Goal: Task Accomplishment & Management: Complete application form

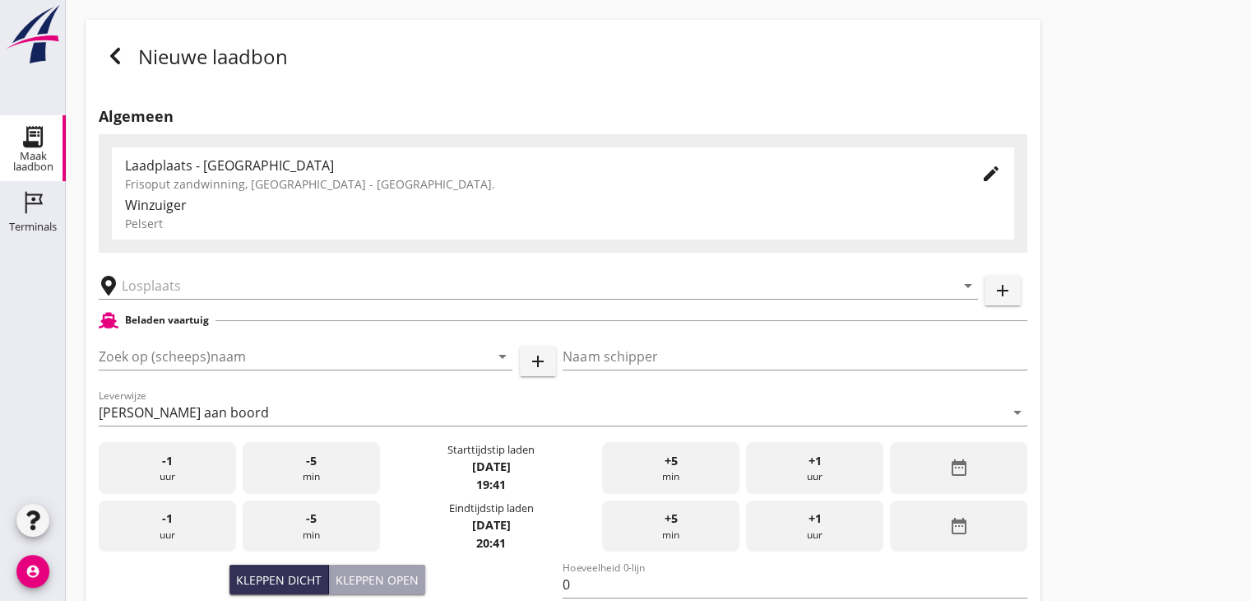
click at [109, 63] on icon at bounding box center [115, 56] width 20 height 20
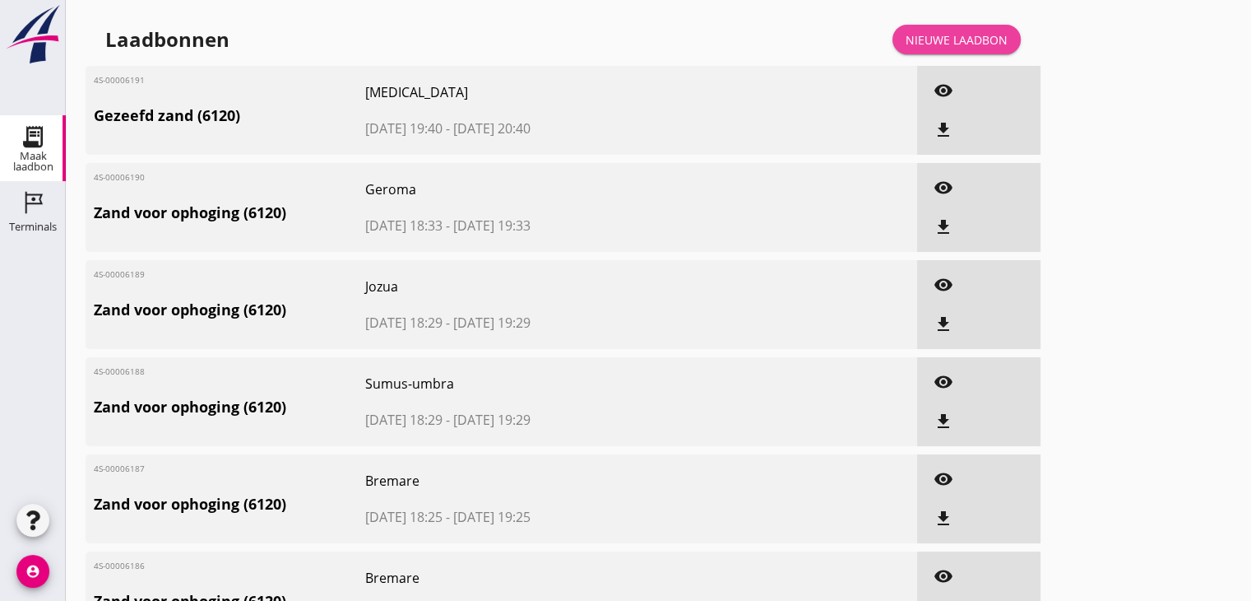
click at [941, 31] on div "Nieuwe laadbon" at bounding box center [957, 39] width 102 height 17
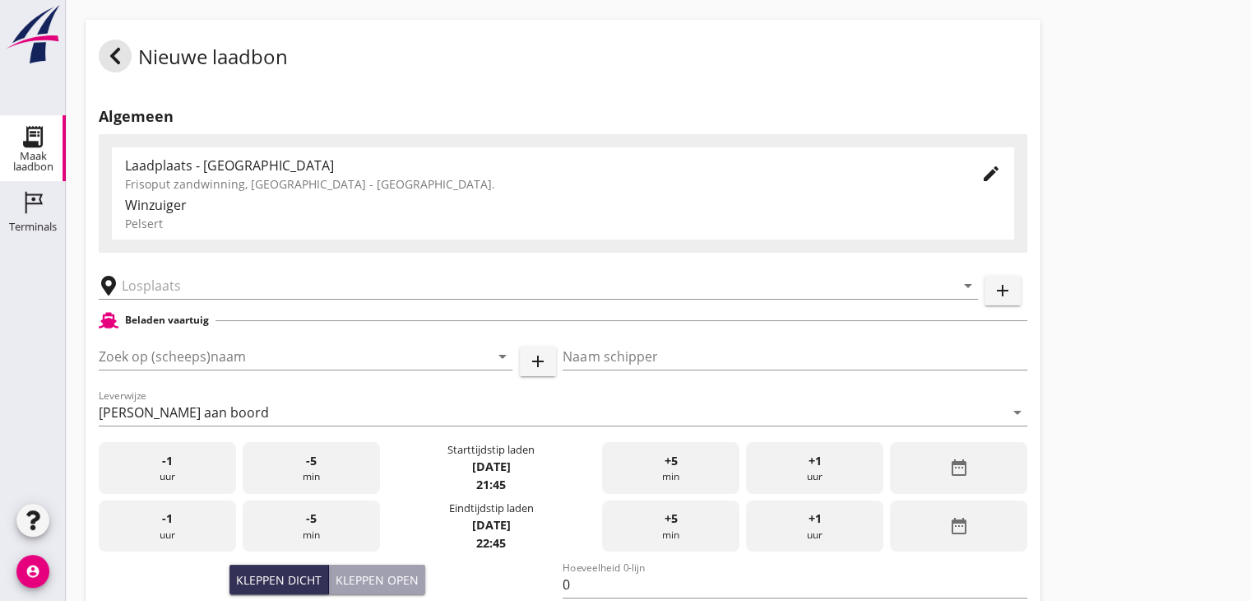
click at [138, 176] on div "Frisoput zandwinning, [GEOGRAPHIC_DATA] - [GEOGRAPHIC_DATA]." at bounding box center [540, 183] width 830 height 17
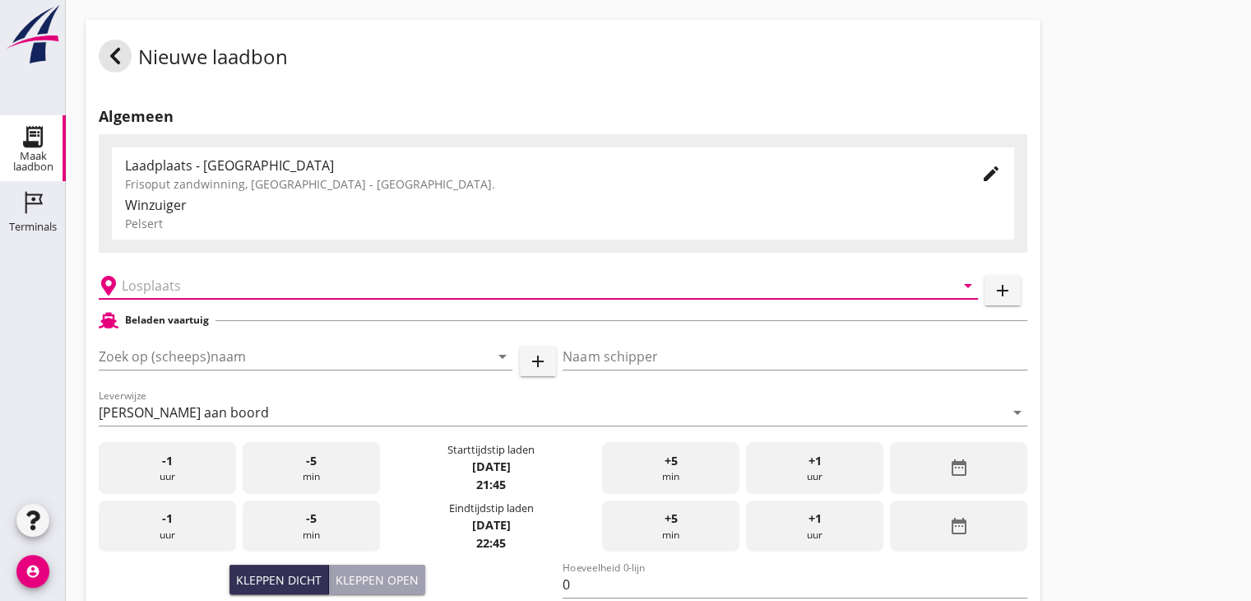
click at [144, 290] on input "text" at bounding box center [527, 285] width 810 height 26
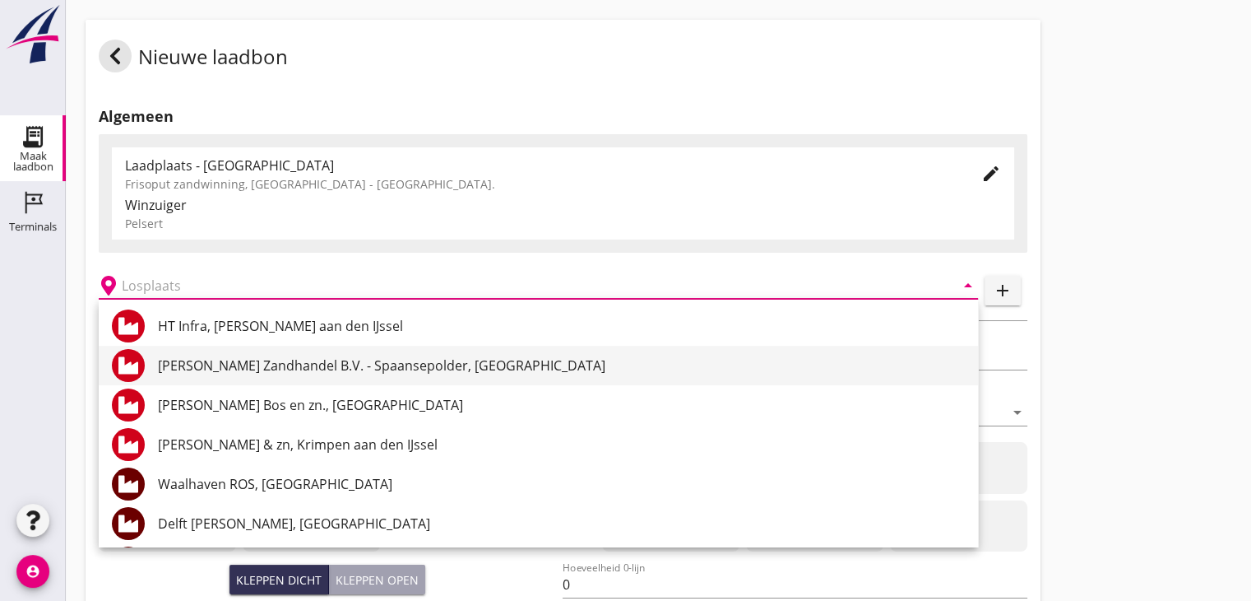
click at [384, 363] on div "[PERSON_NAME] Zandhandel B.V. - Spaansepolder, [GEOGRAPHIC_DATA]" at bounding box center [561, 365] width 807 height 20
type input "[PERSON_NAME] Zandhandel B.V. - Spaansepolder, [GEOGRAPHIC_DATA]"
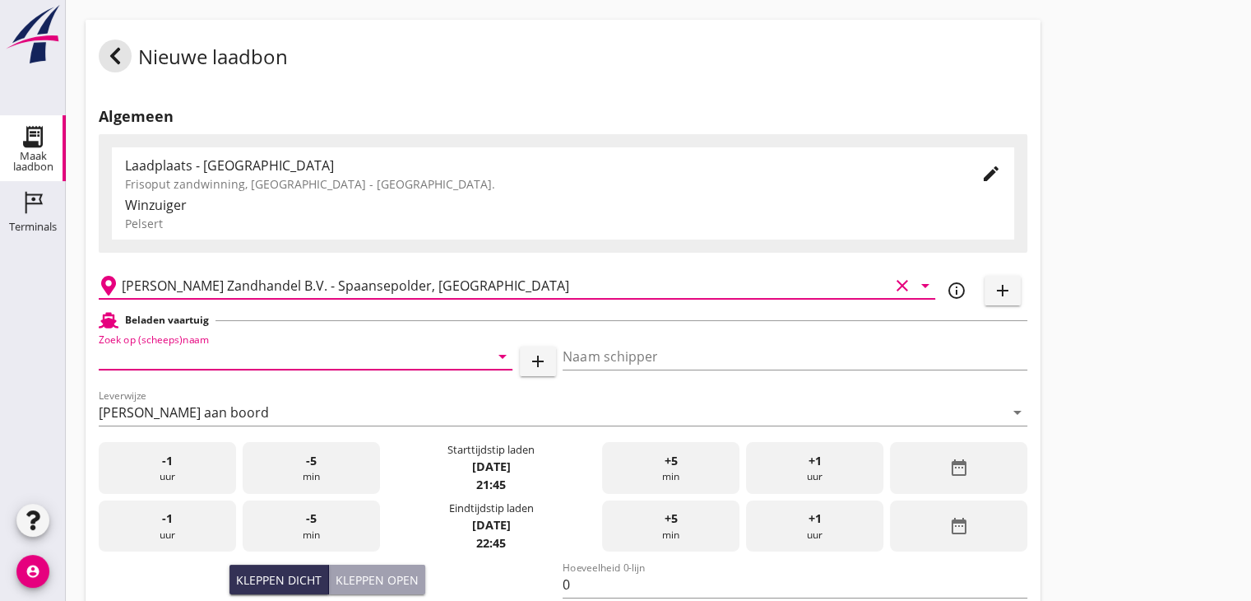
click at [163, 361] on input "Zoek op (scheeps)naam" at bounding box center [283, 356] width 368 height 26
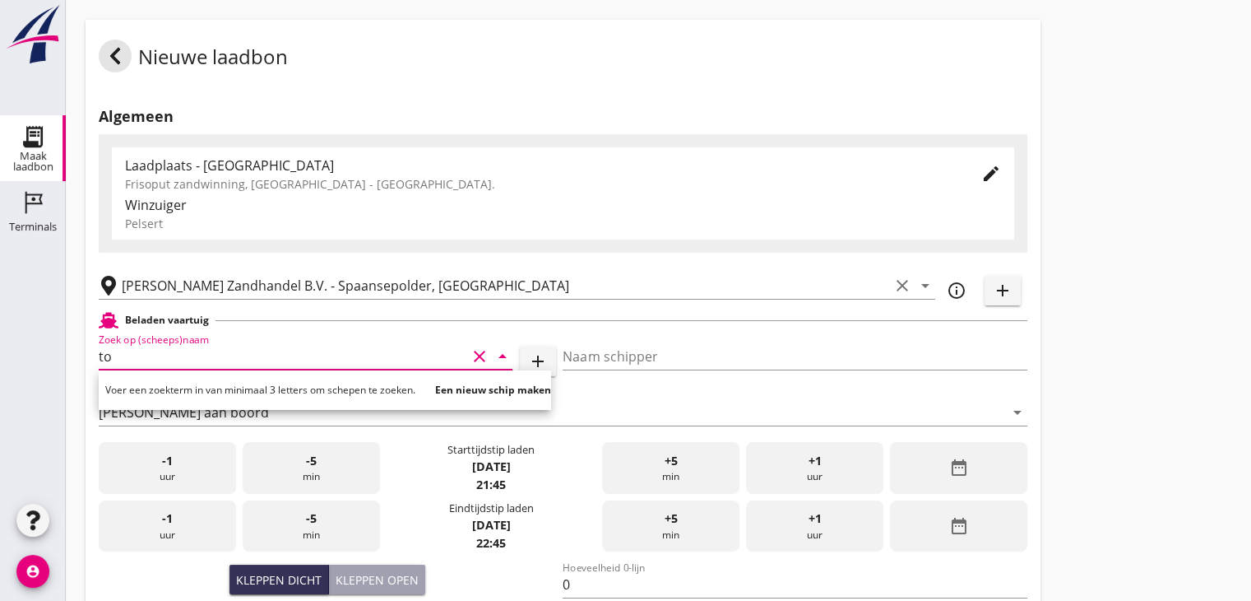
type input "t"
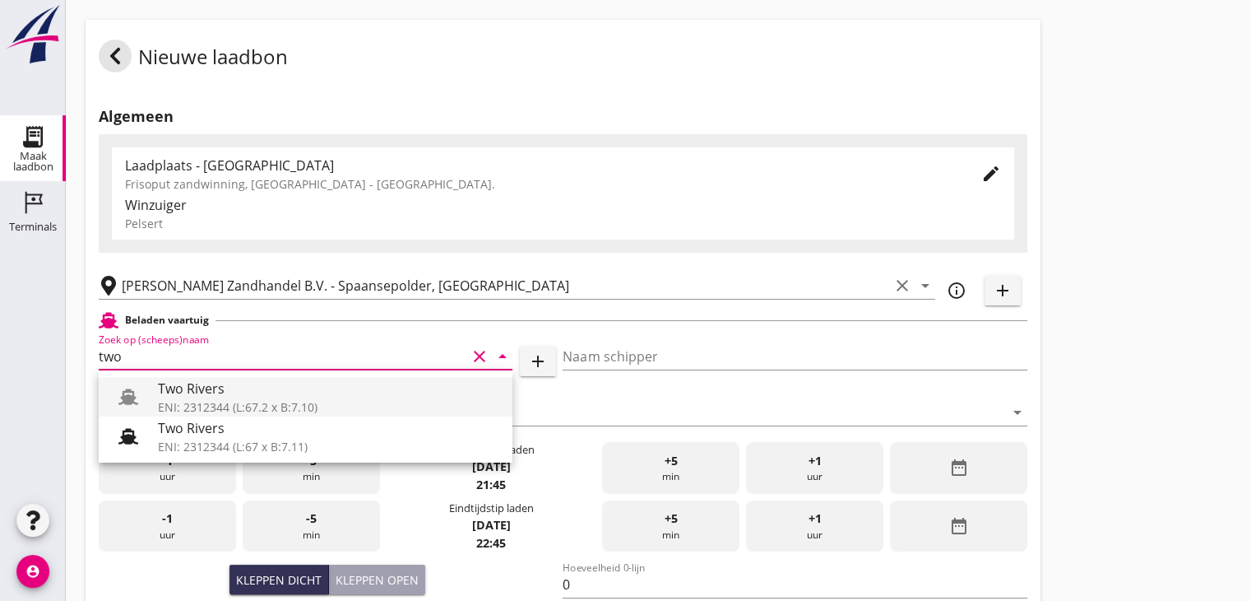
click at [220, 397] on div "Two Rivers" at bounding box center [328, 388] width 341 height 20
type input "Two Rivers"
type input "[PERSON_NAME]"
type input "508"
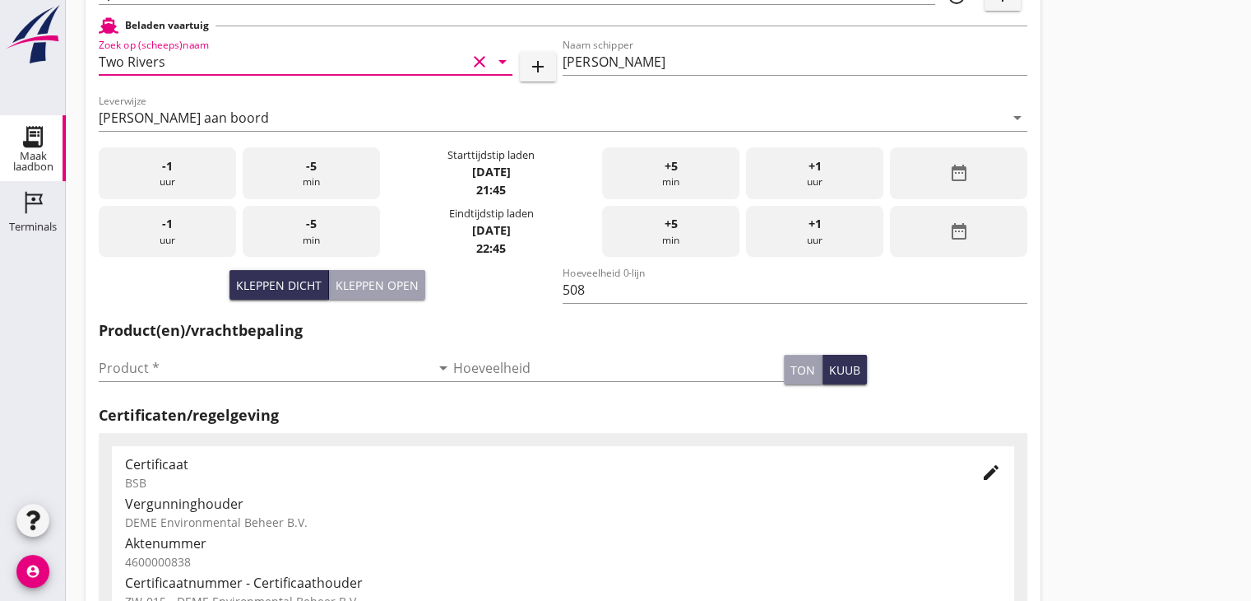
scroll to position [296, 0]
type input "Two Rivers"
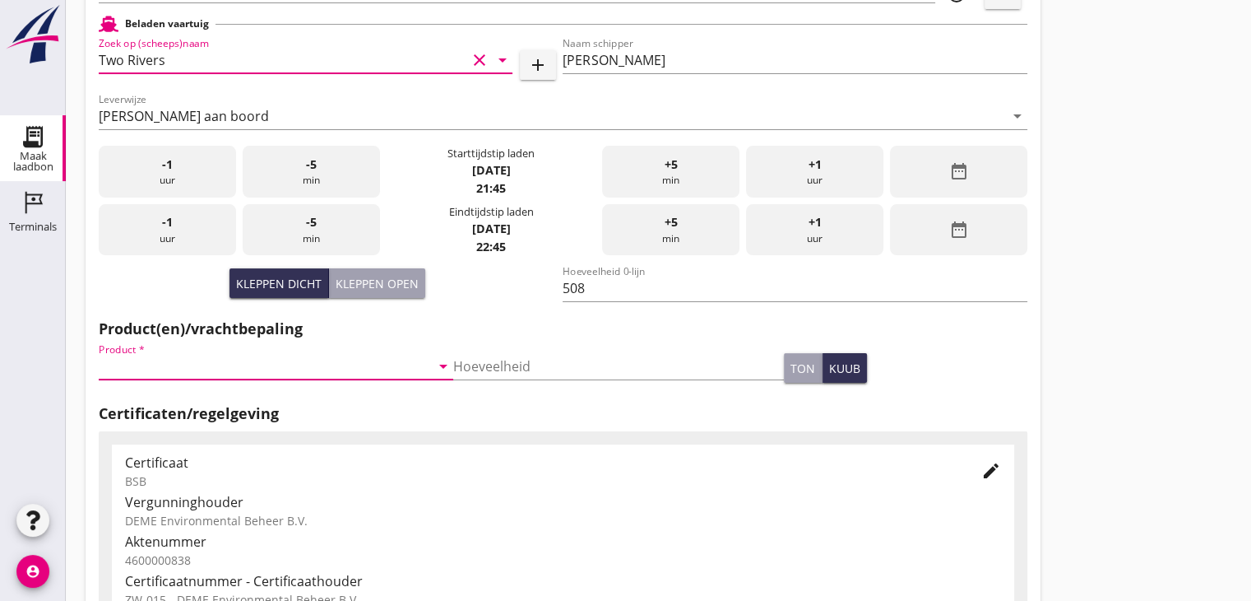
click at [211, 363] on input "Product *" at bounding box center [265, 366] width 332 height 26
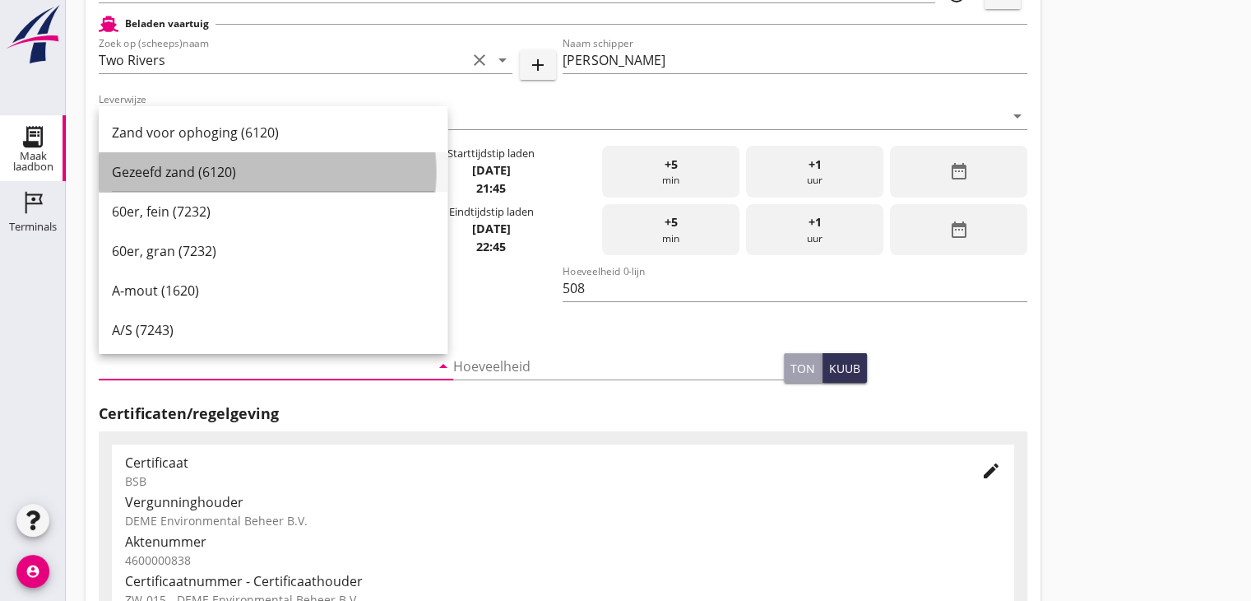
click at [214, 169] on div "Gezeefd zand (6120)" at bounding box center [273, 172] width 323 height 20
type input "Gezeefd zand (6120)"
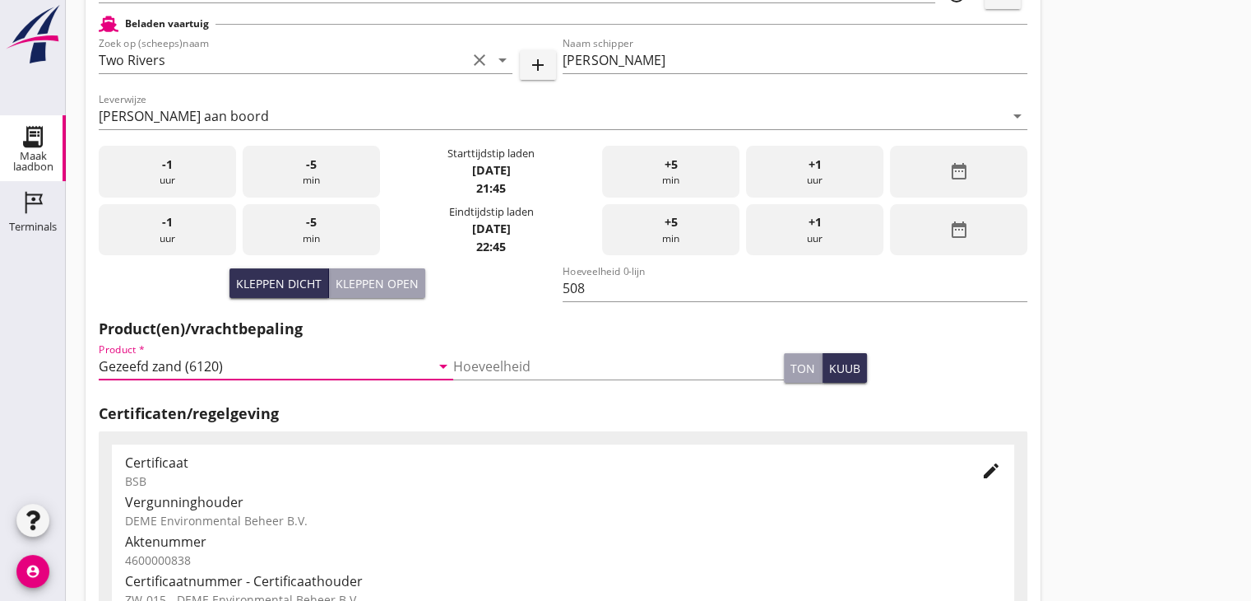
scroll to position [576, 0]
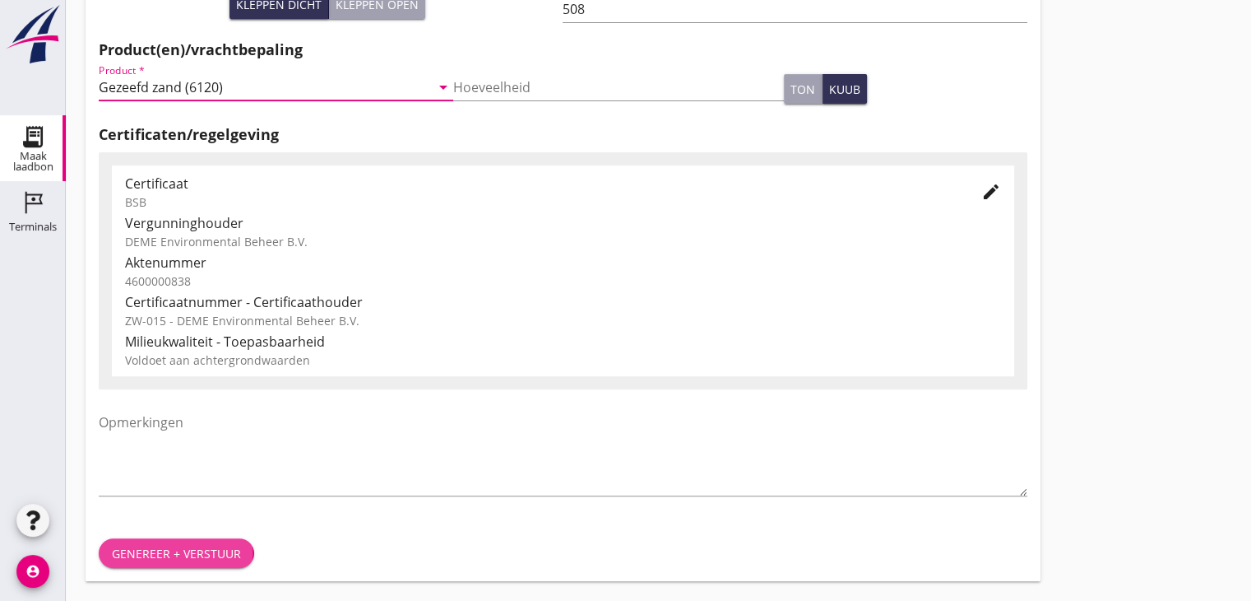
click at [188, 553] on div "Genereer + verstuur" at bounding box center [176, 553] width 129 height 17
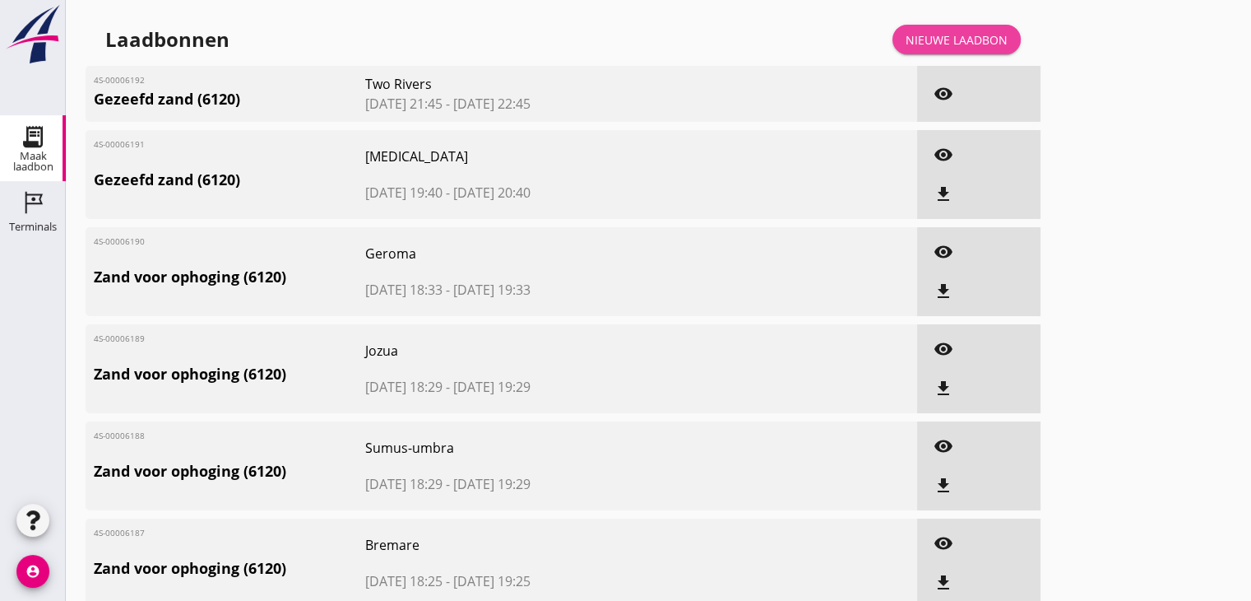
click at [954, 33] on div "Nieuwe laadbon" at bounding box center [957, 39] width 102 height 17
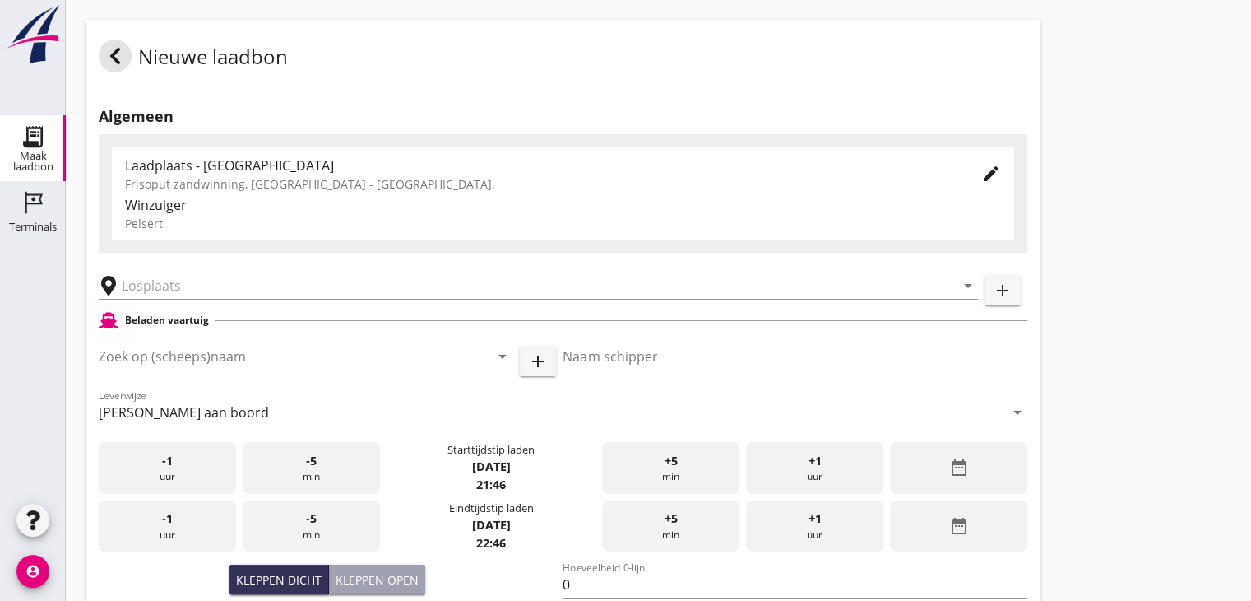
click at [146, 177] on div "Frisoput zandwinning, [GEOGRAPHIC_DATA] - [GEOGRAPHIC_DATA]." at bounding box center [540, 183] width 830 height 17
click at [162, 360] on input "Zoek op (scheeps)naam" at bounding box center [283, 356] width 368 height 26
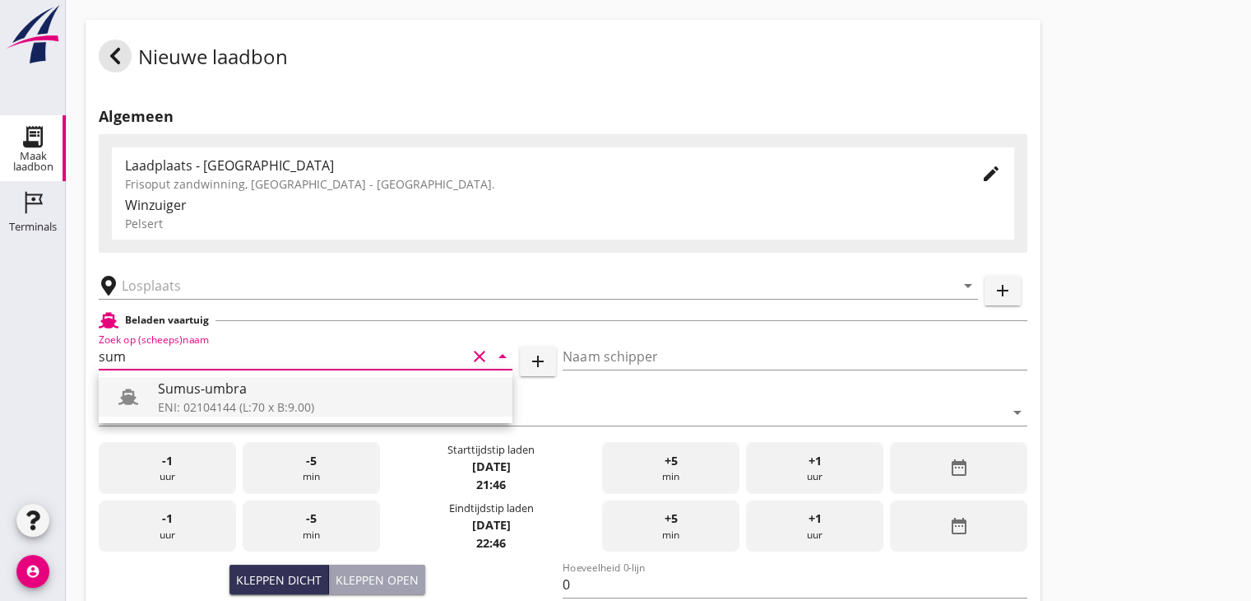
click at [179, 395] on div "Sumus-umbra" at bounding box center [328, 388] width 341 height 20
type input "Sumus-umbra"
type input "Hein"
type input "600"
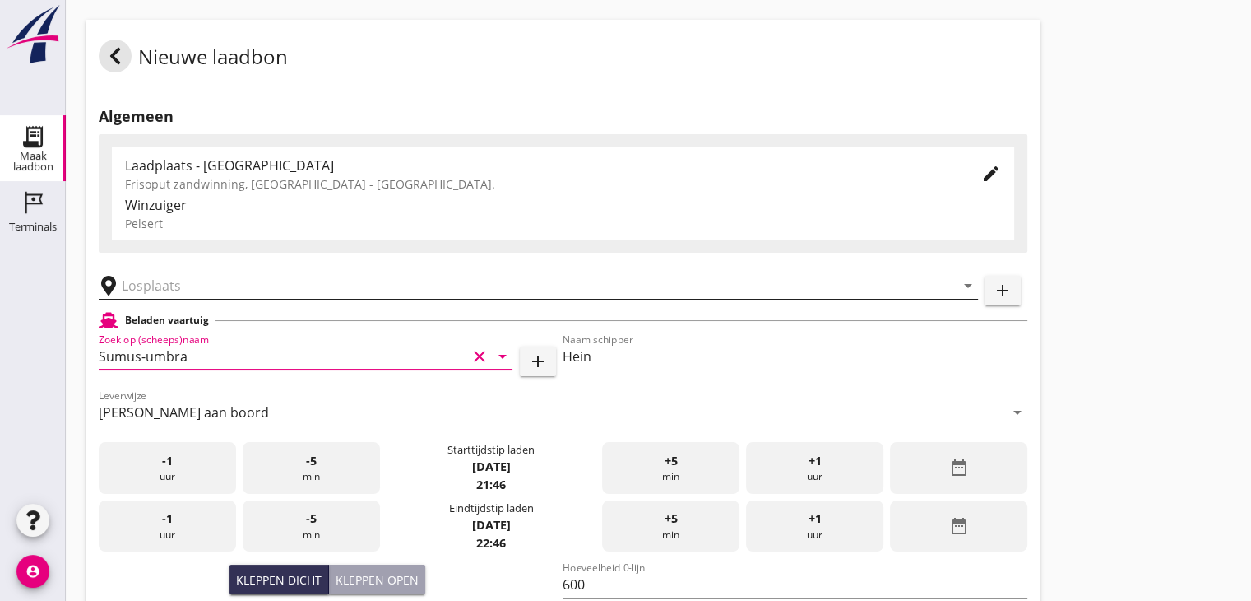
type input "Sumus-umbra"
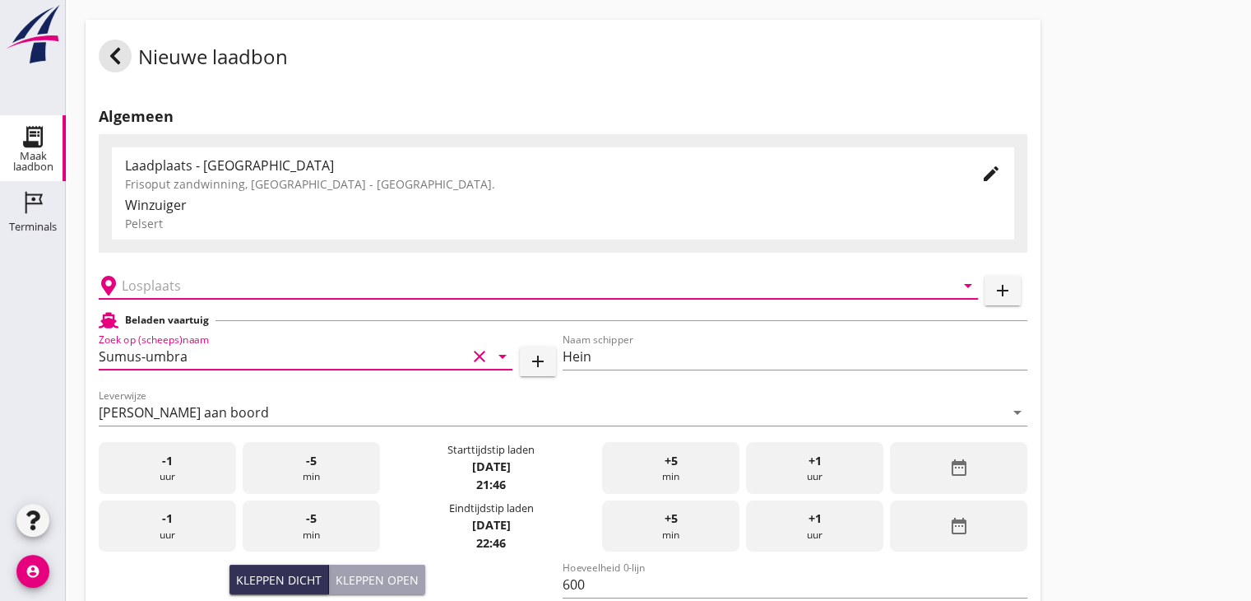
click at [180, 286] on input "text" at bounding box center [527, 285] width 810 height 26
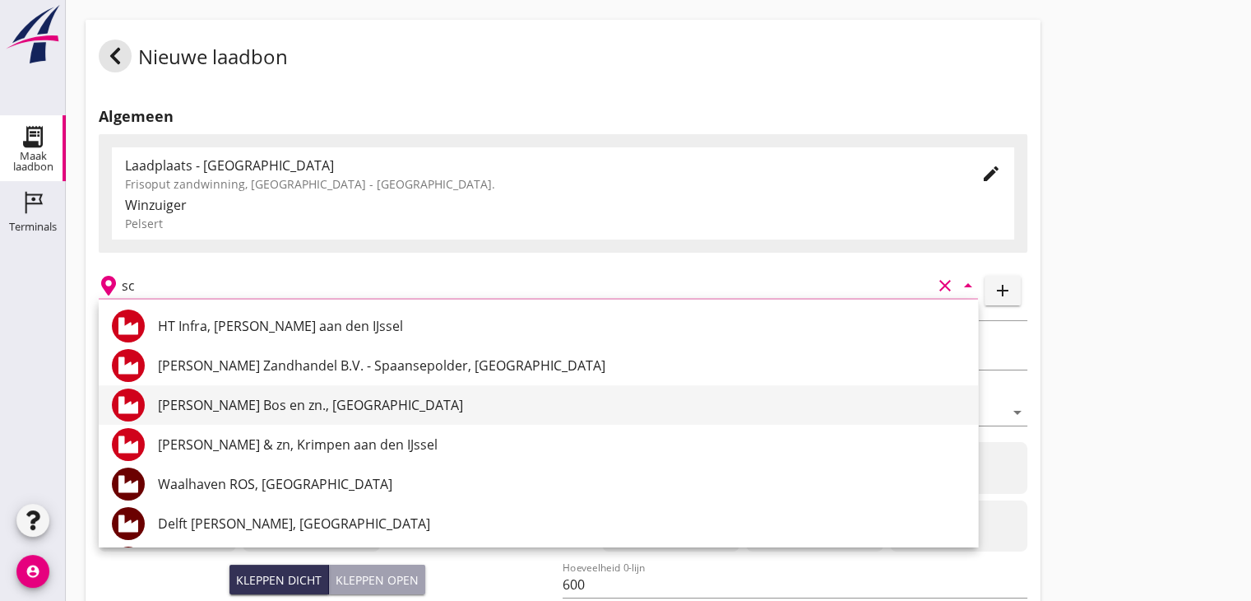
type input "s"
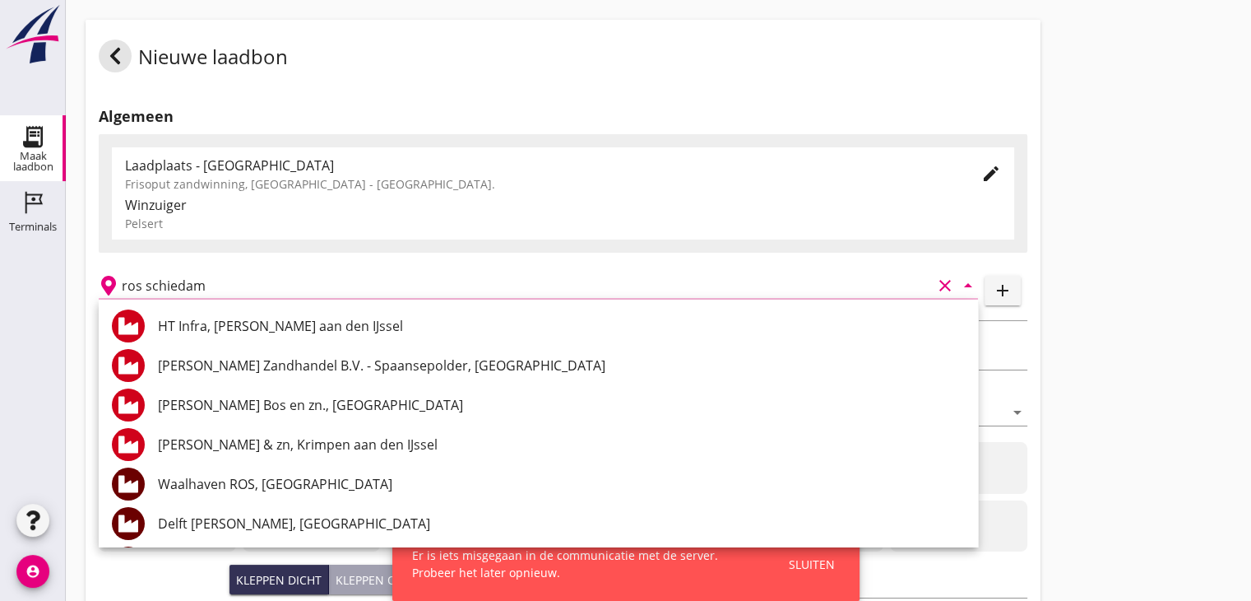
type input "ros schiedam"
click at [800, 570] on div "Sluiten" at bounding box center [812, 563] width 46 height 17
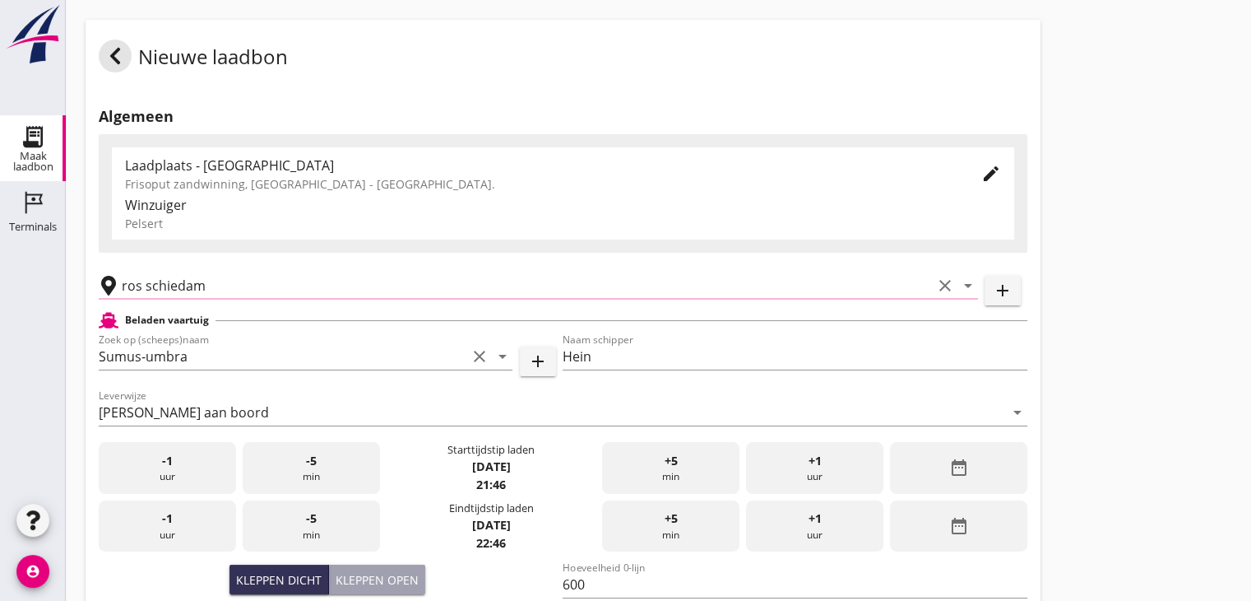
click at [346, 274] on input "ros schiedam" at bounding box center [527, 285] width 810 height 26
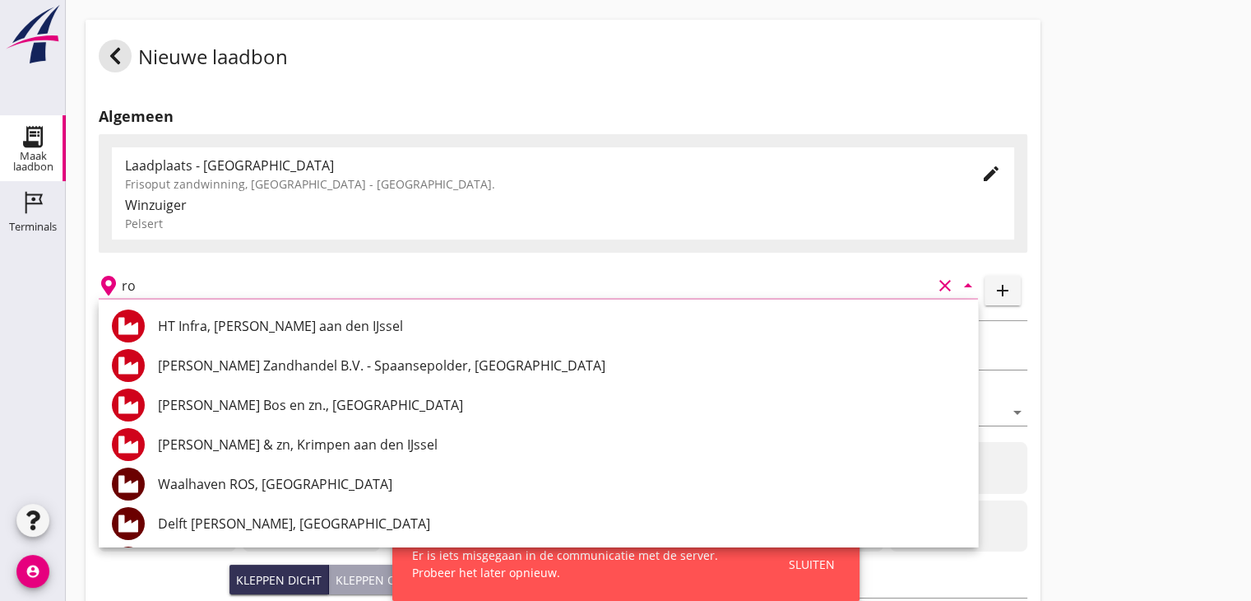
type input "r"
click at [1081, 330] on div "Nieuwe laadbon Algemeen Laadplaats - Wingebied Frisoput zandwinning, [GEOGRAPHI…" at bounding box center [659, 588] width 1186 height 1176
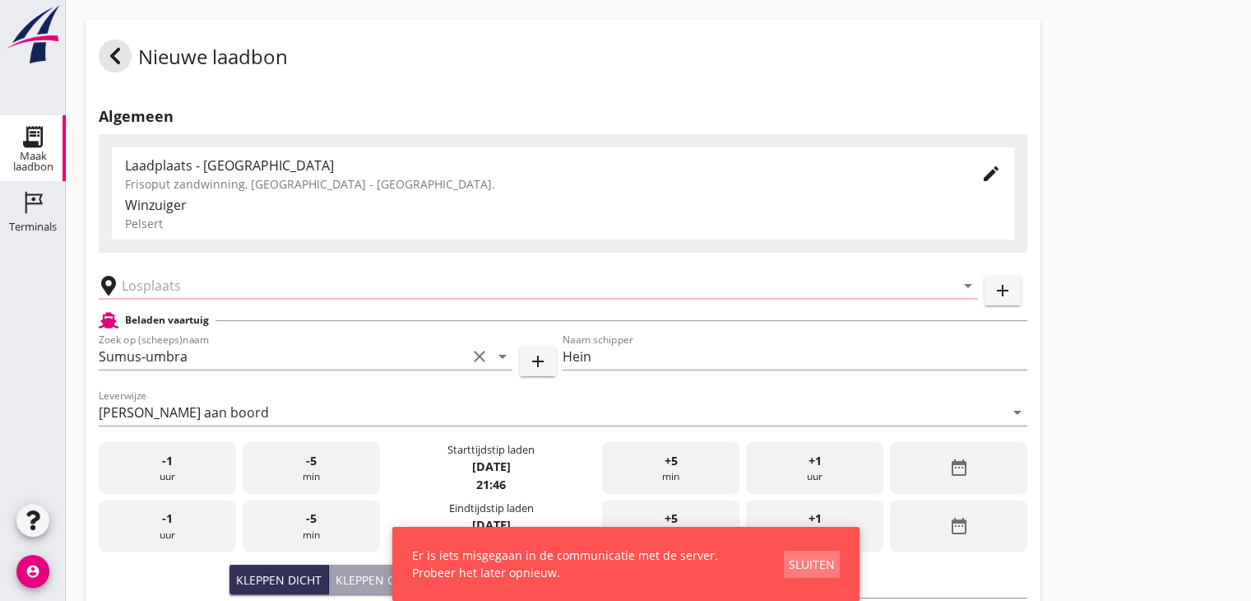
click at [815, 564] on div "Sluiten" at bounding box center [812, 563] width 46 height 17
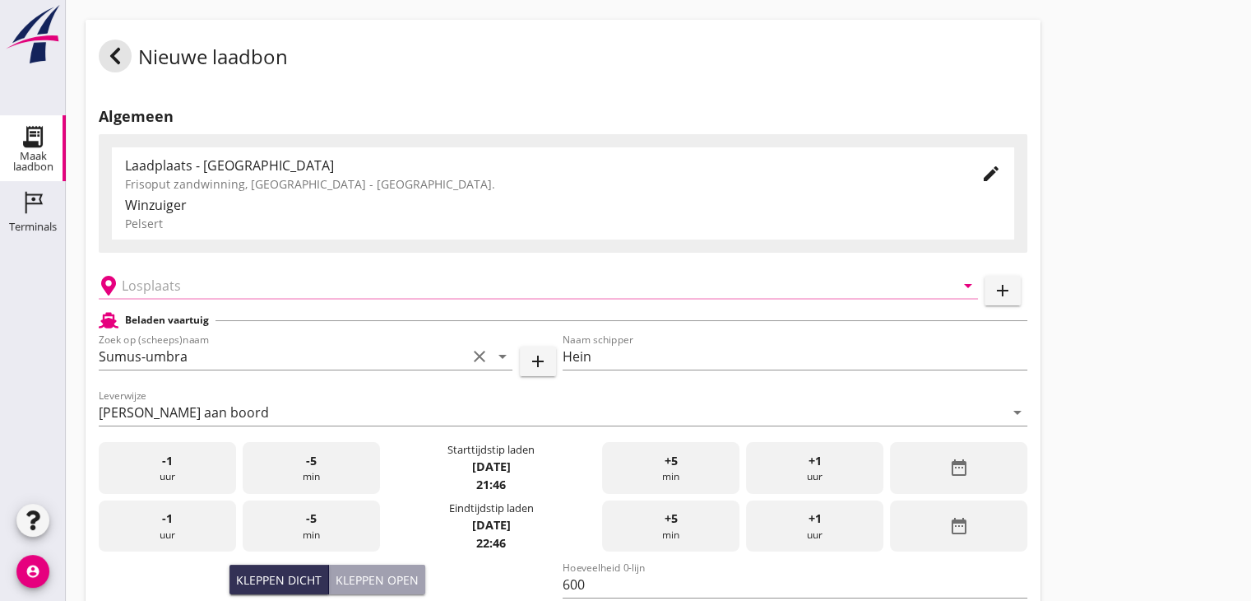
click at [225, 288] on input "text" at bounding box center [527, 285] width 810 height 26
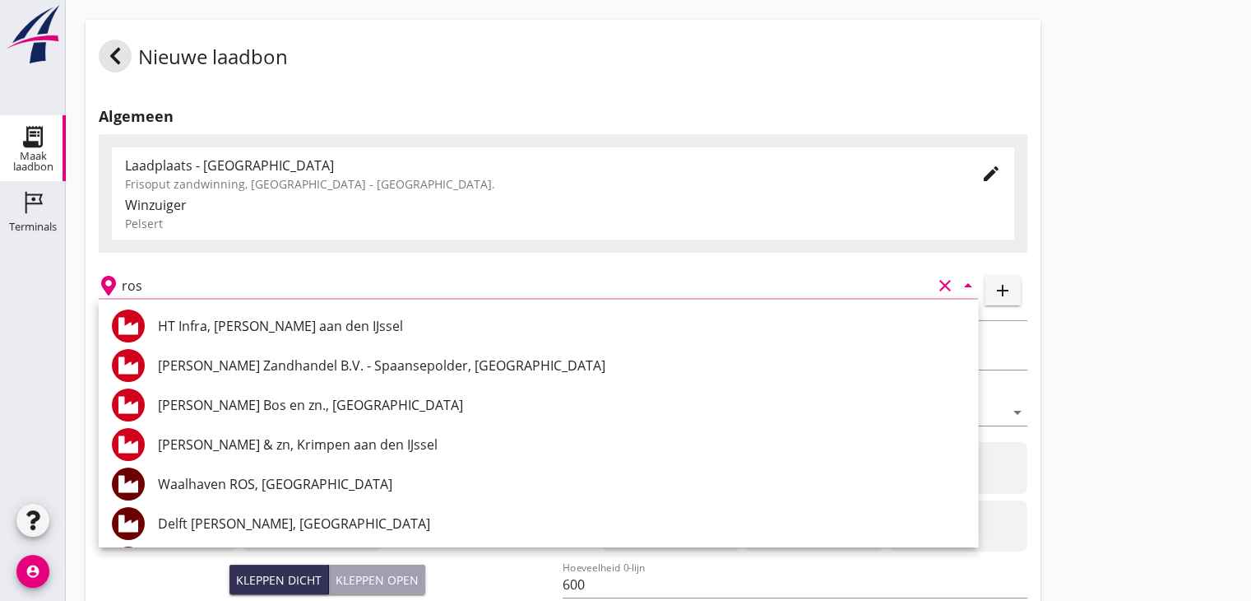
type input "ros"
drag, startPoint x: 1122, startPoint y: 320, endPoint x: 1195, endPoint y: 451, distance: 149.5
click at [1195, 451] on div "Nieuwe laadbon Algemeen Laadplaats - Wingebied Frisoput zandwinning, [GEOGRAPHI…" at bounding box center [659, 588] width 1186 height 1176
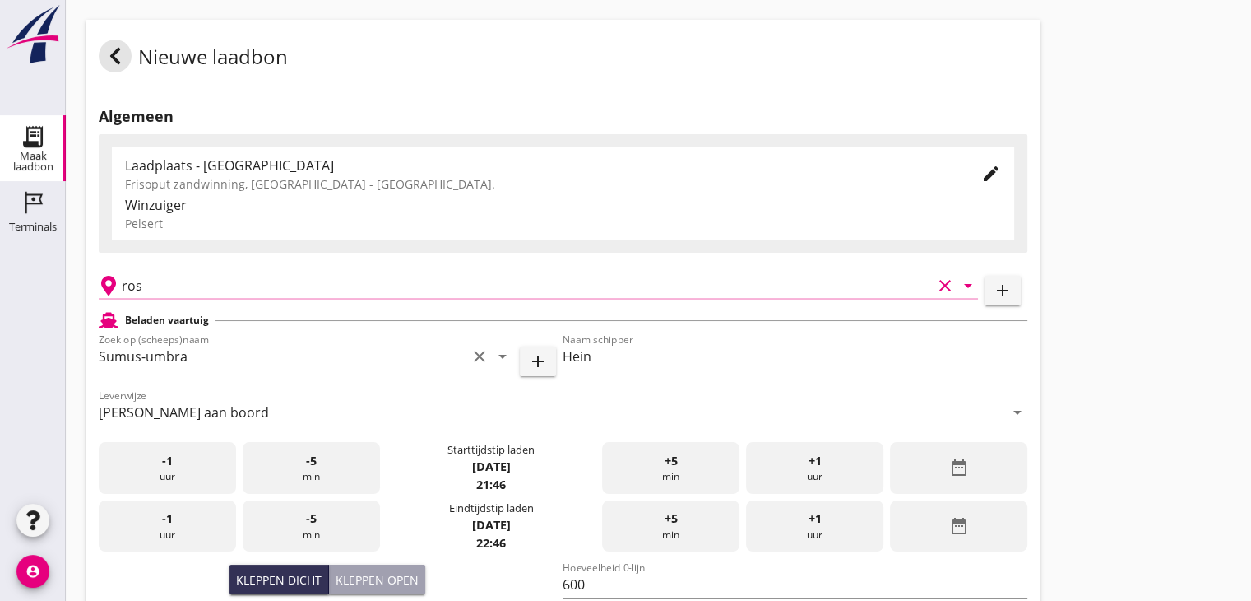
click at [159, 280] on input "ros" at bounding box center [527, 285] width 810 height 26
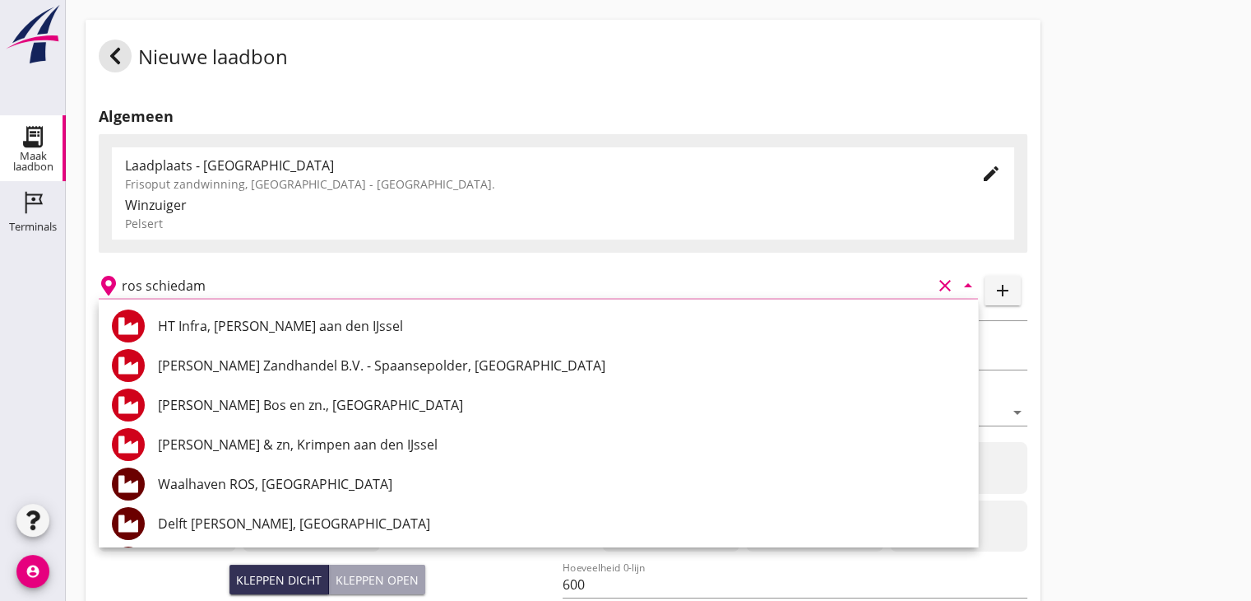
type input "ros schiedam"
click at [1075, 292] on div "Nieuwe laadbon Algemeen Laadplaats - Wingebied Frisoput zandwinning, [GEOGRAPHI…" at bounding box center [659, 588] width 1186 height 1176
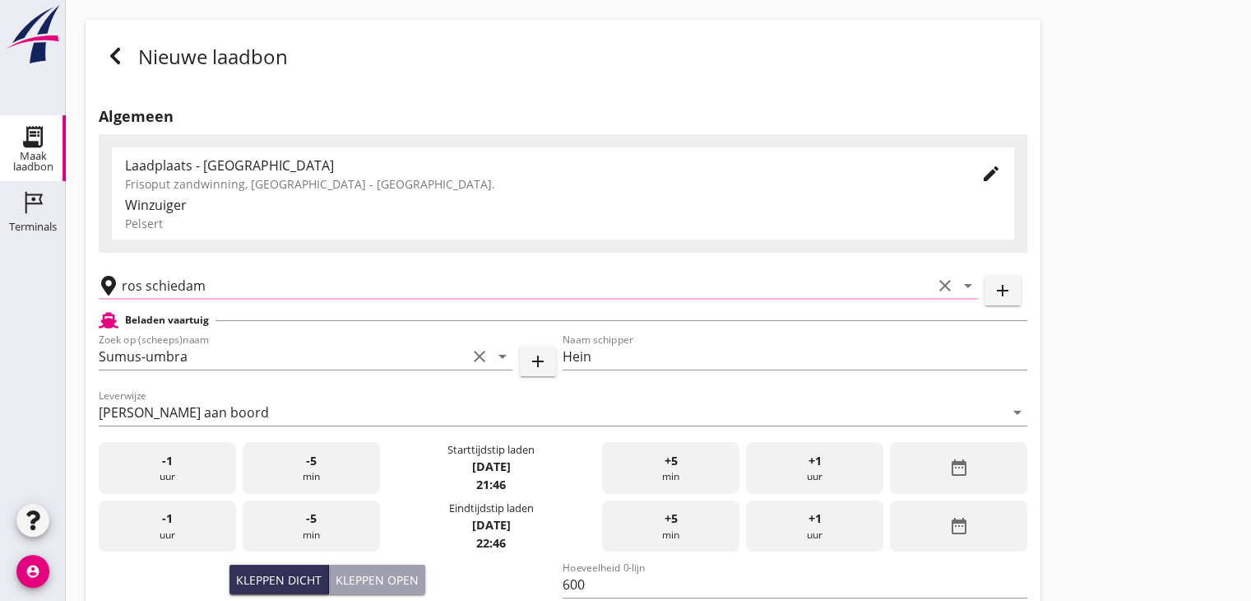
click at [122, 57] on icon at bounding box center [115, 56] width 20 height 20
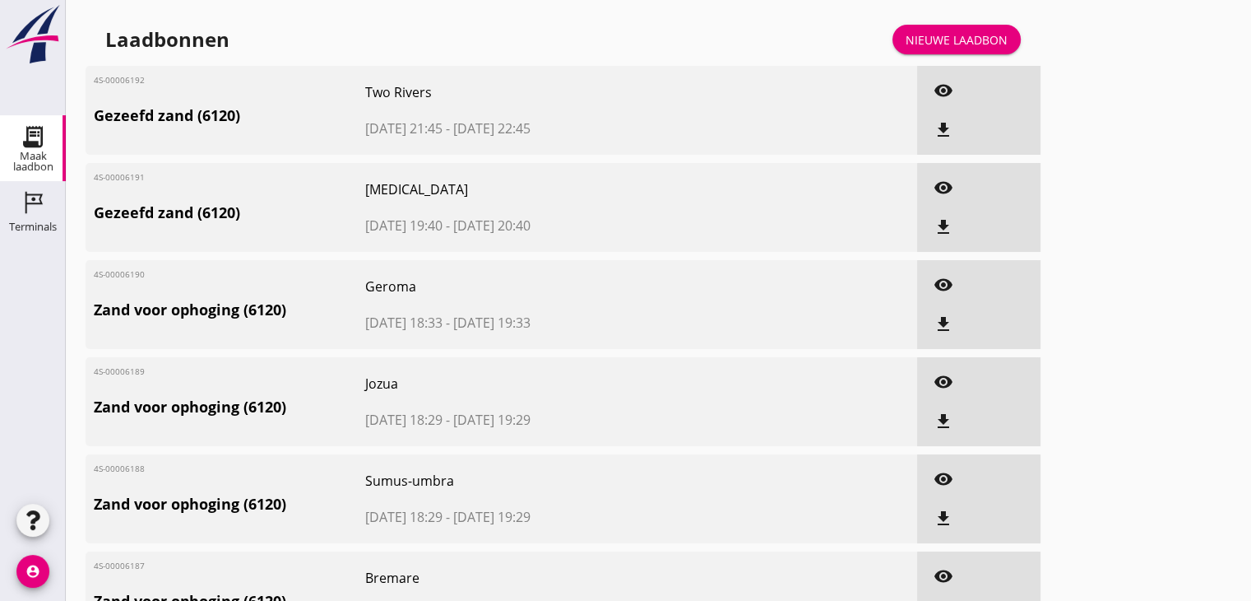
click at [967, 49] on link "Nieuwe laadbon" at bounding box center [957, 40] width 128 height 30
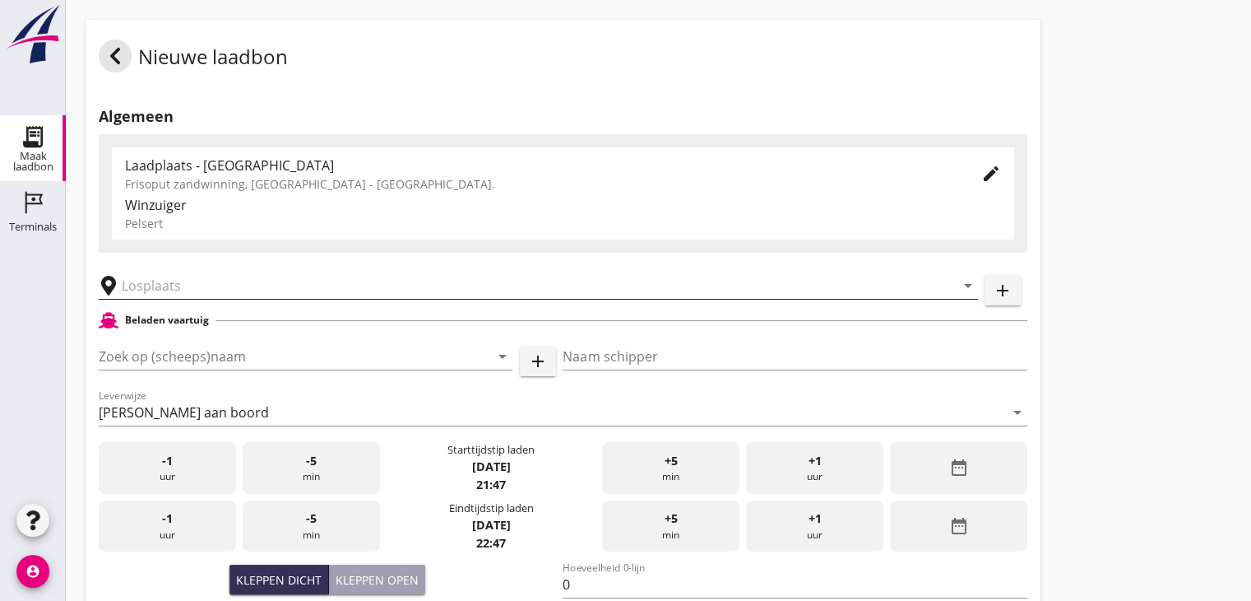
click at [162, 293] on input "text" at bounding box center [527, 285] width 810 height 26
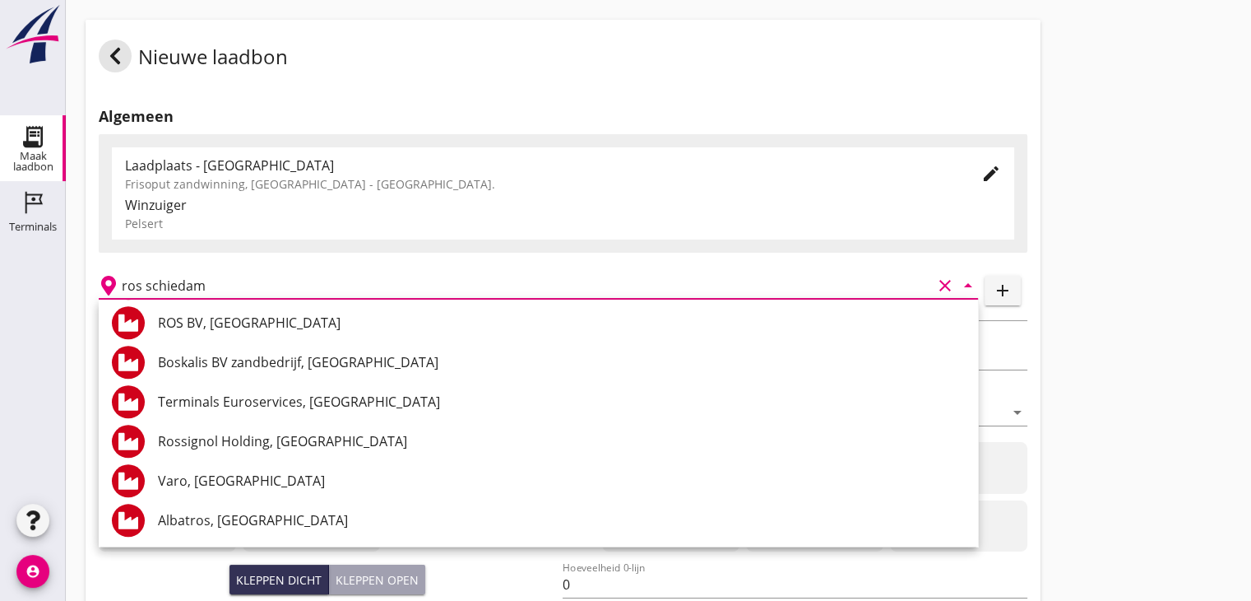
scroll to position [1978, 0]
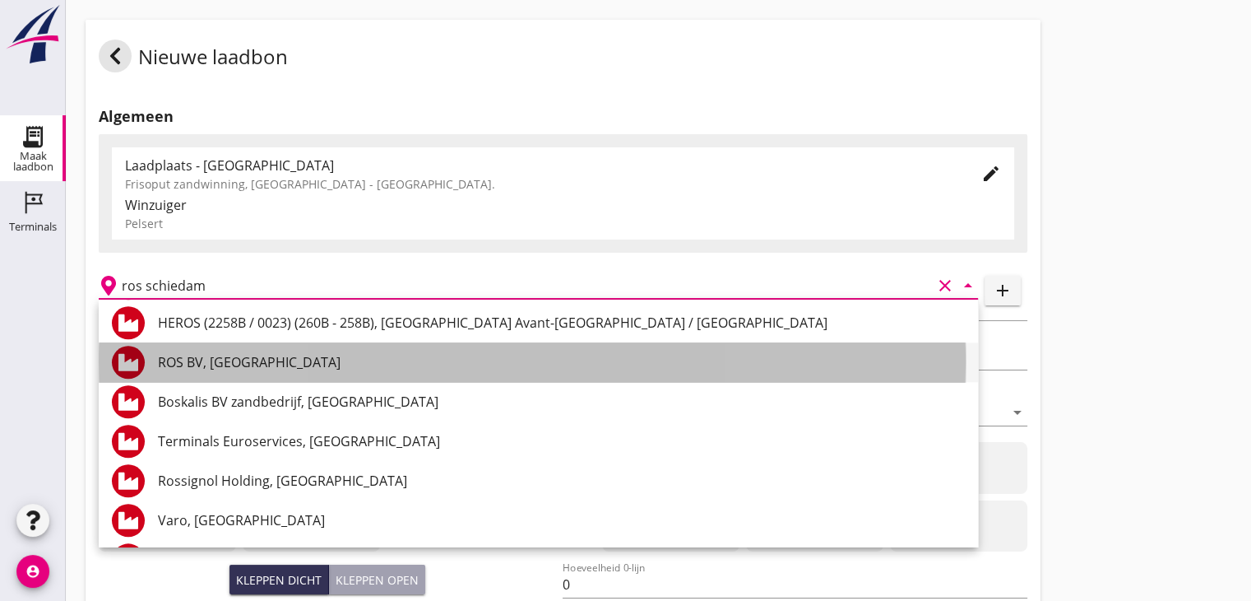
click at [276, 352] on div "ROS BV, [GEOGRAPHIC_DATA]" at bounding box center [561, 362] width 807 height 20
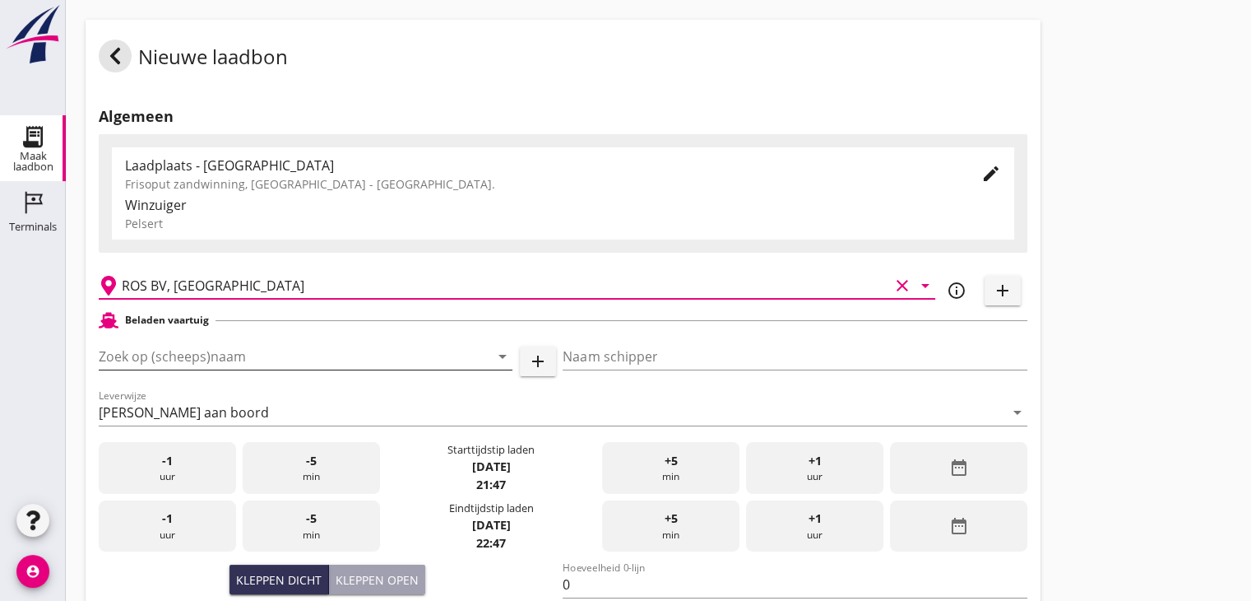
type input "ROS BV, [GEOGRAPHIC_DATA]"
click at [146, 361] on input "Zoek op (scheeps)naam" at bounding box center [283, 356] width 368 height 26
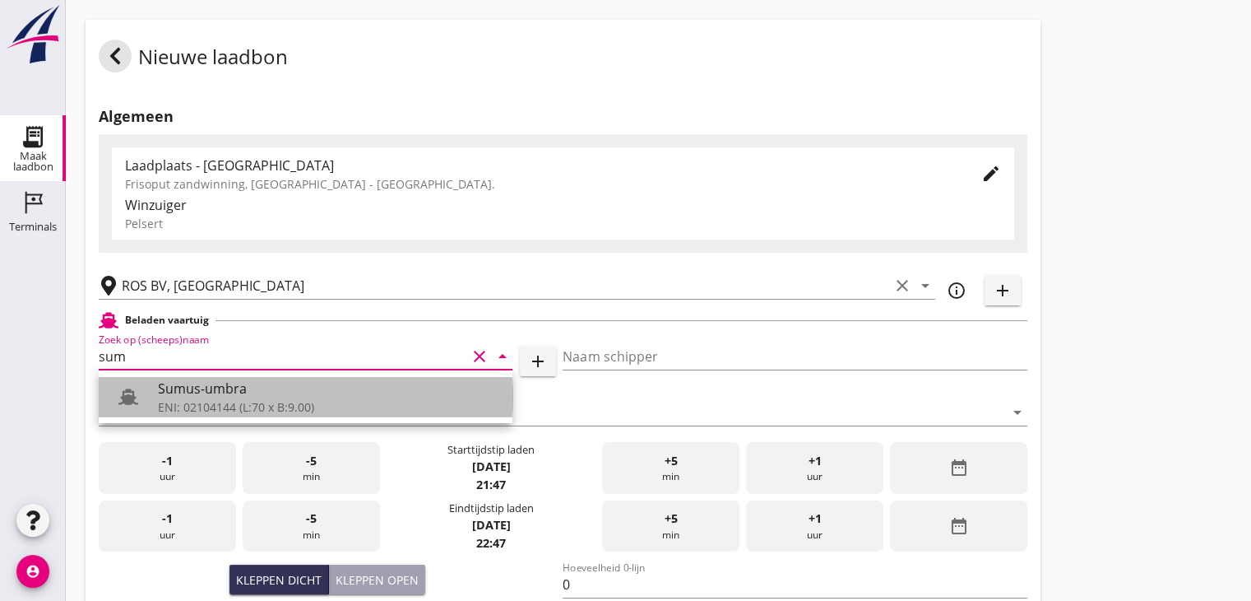
click at [181, 403] on div "ENI: 02104144 (L:70 x B:9.00)" at bounding box center [328, 406] width 341 height 17
type input "Sumus-umbra"
type input "Hein"
type input "600"
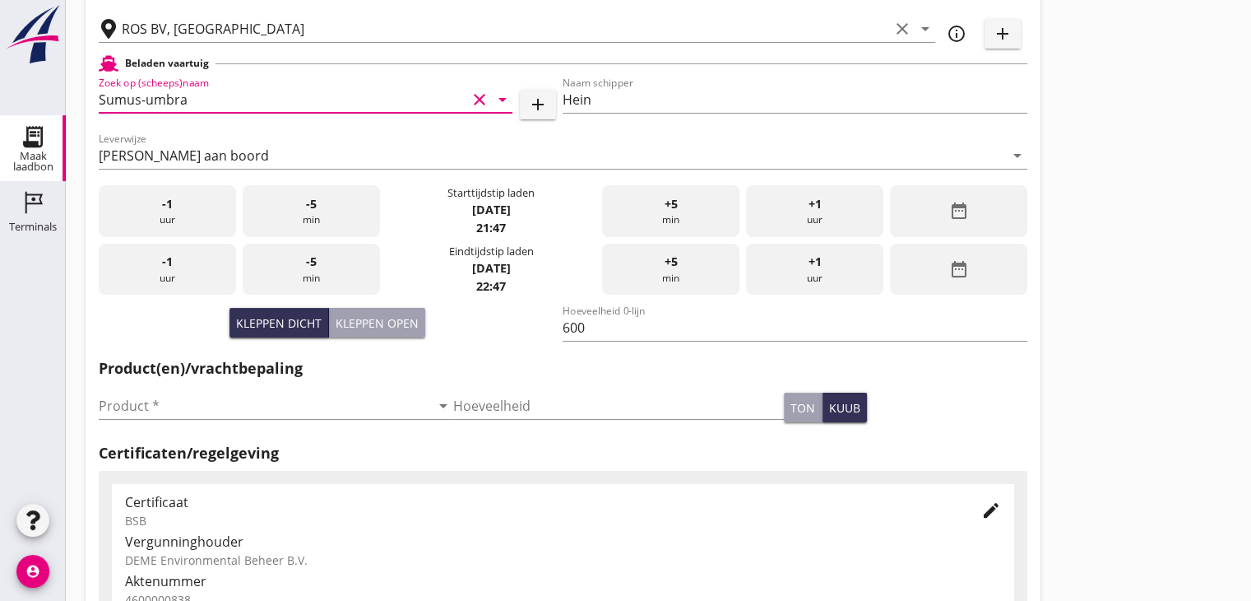
scroll to position [262, 0]
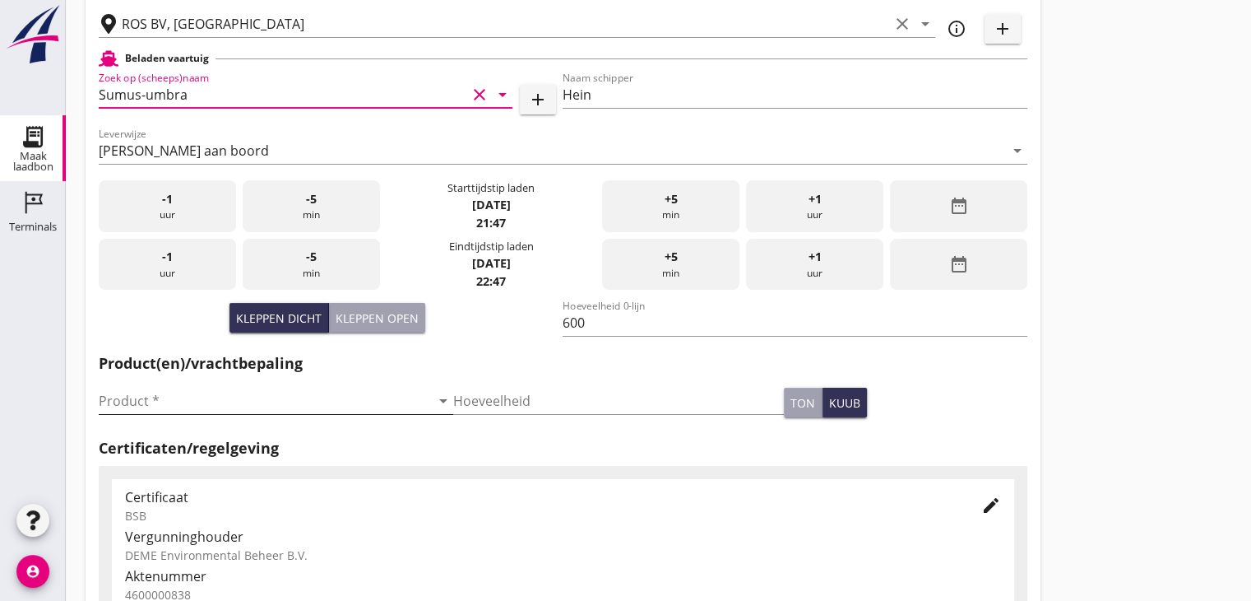
type input "Sumus-umbra"
click at [244, 412] on input "Product *" at bounding box center [265, 401] width 332 height 26
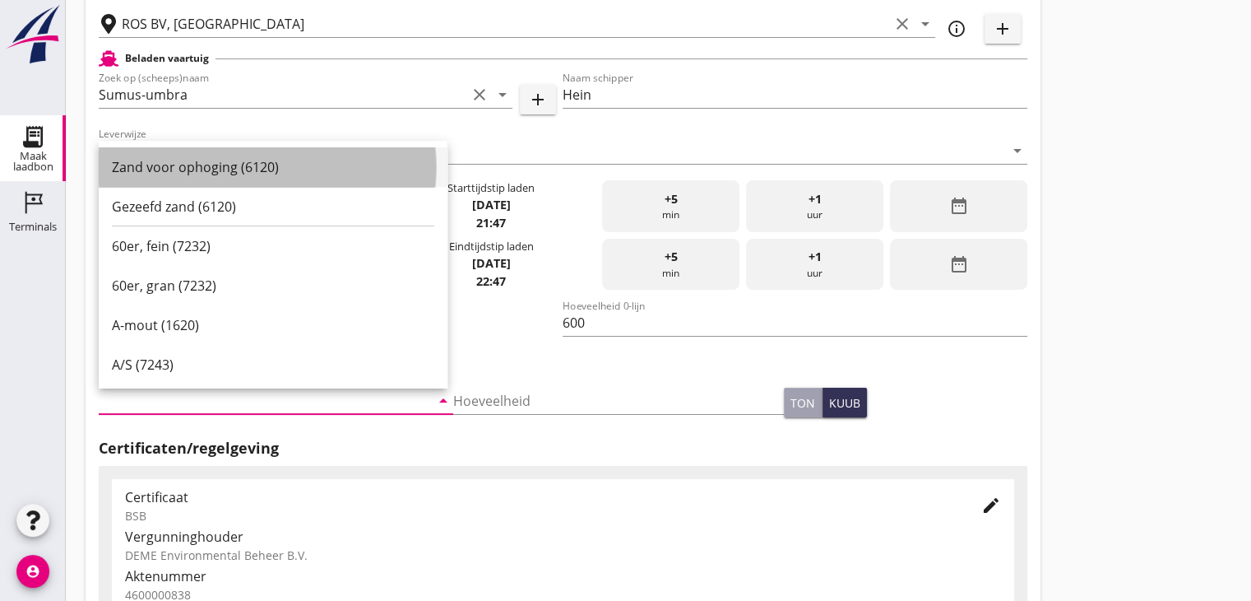
click at [227, 174] on div "Zand voor ophoging (6120)" at bounding box center [273, 167] width 323 height 20
type input "Zand voor ophoging (6120)"
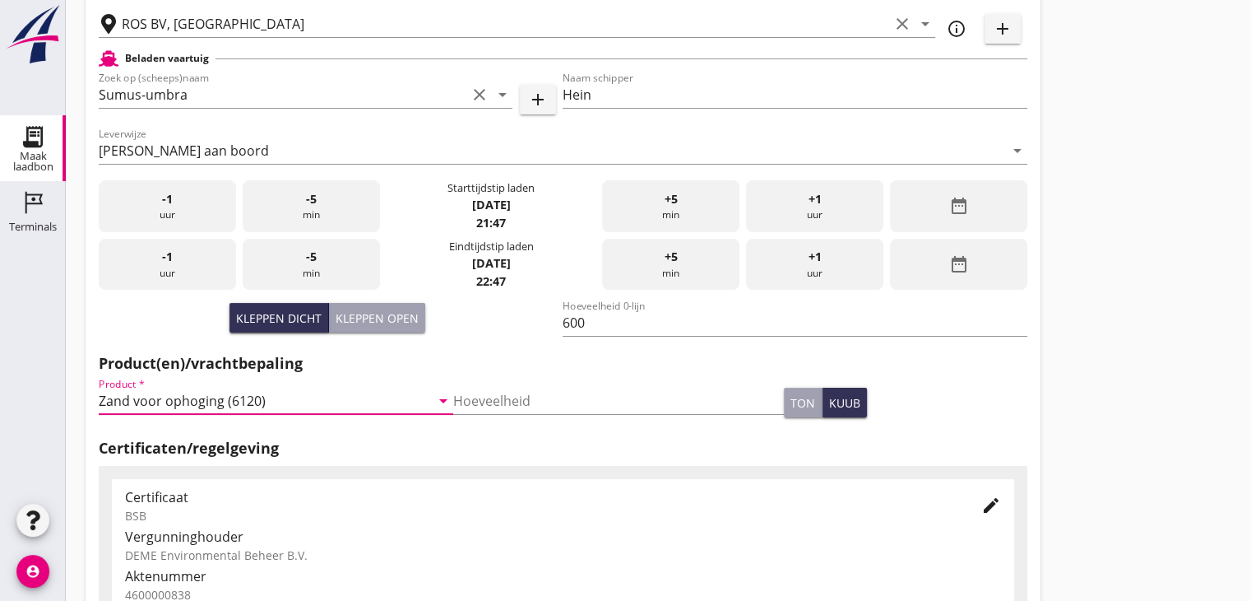
scroll to position [576, 0]
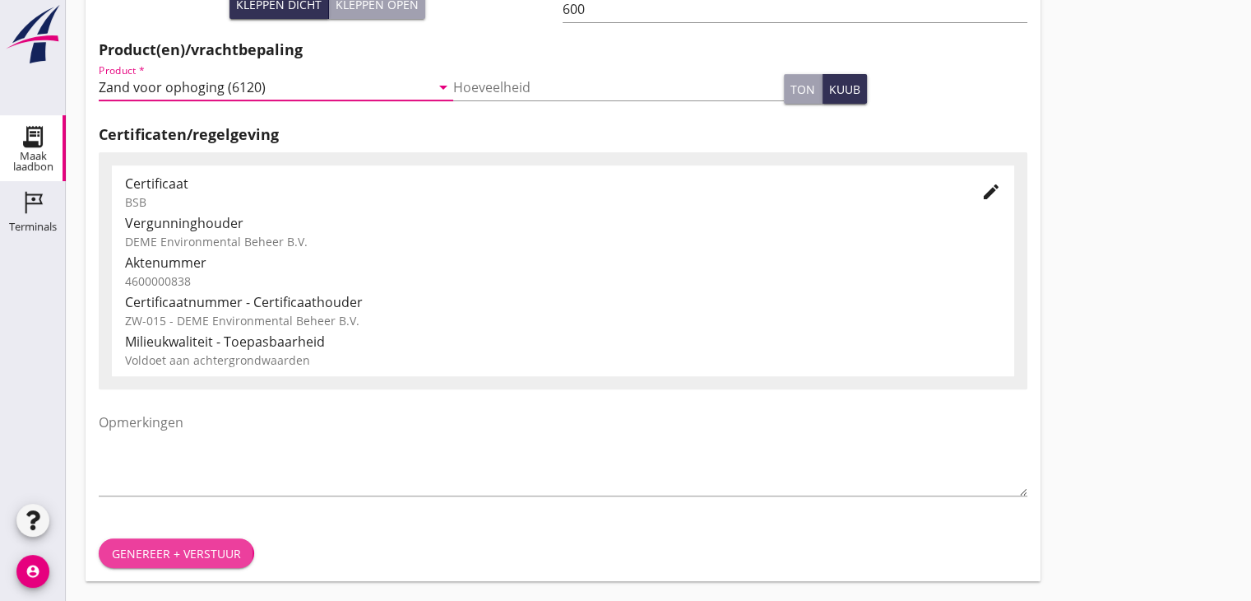
click at [221, 557] on div "Genereer + verstuur" at bounding box center [176, 553] width 129 height 17
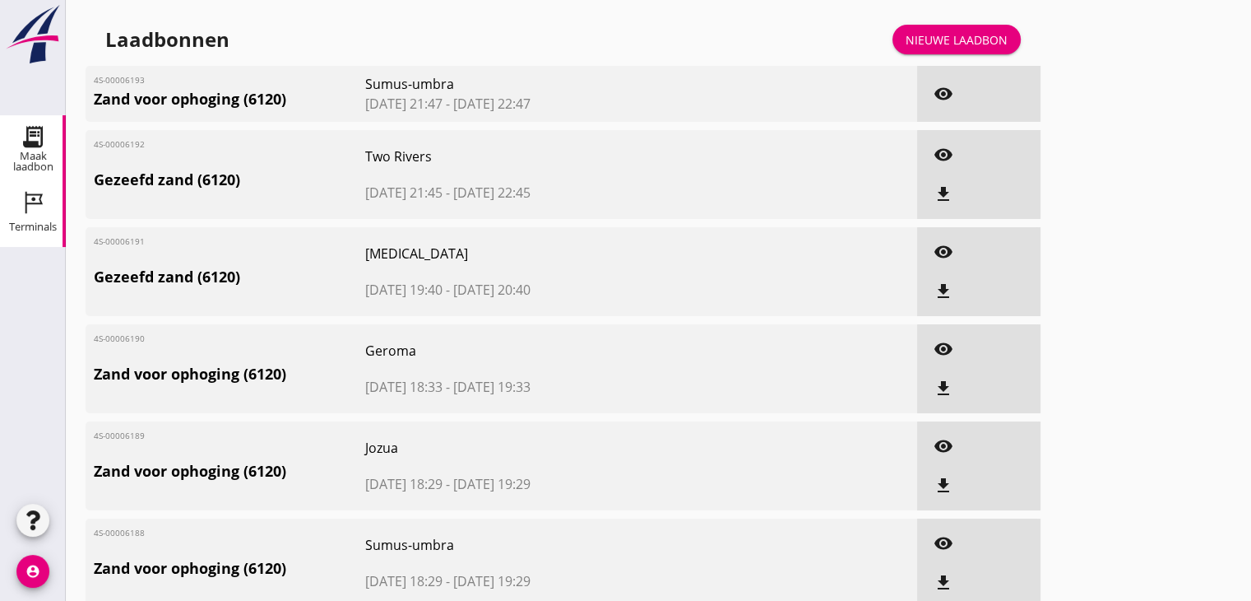
click at [20, 234] on div "Terminals" at bounding box center [33, 227] width 48 height 23
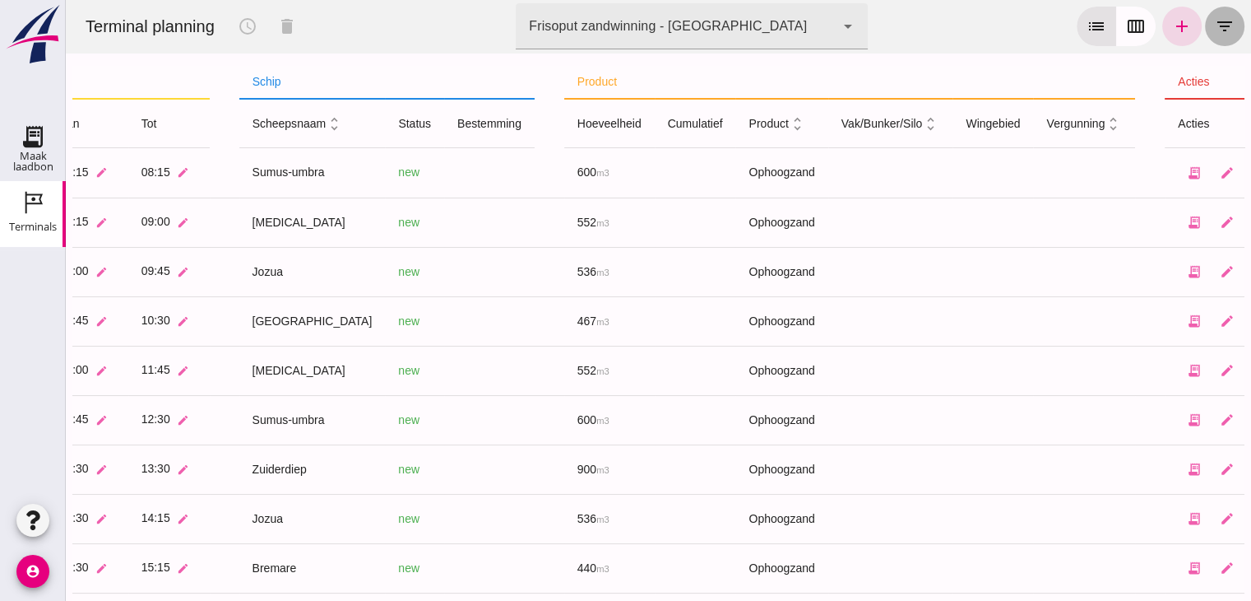
click at [1215, 17] on icon "filter_list" at bounding box center [1225, 26] width 20 height 20
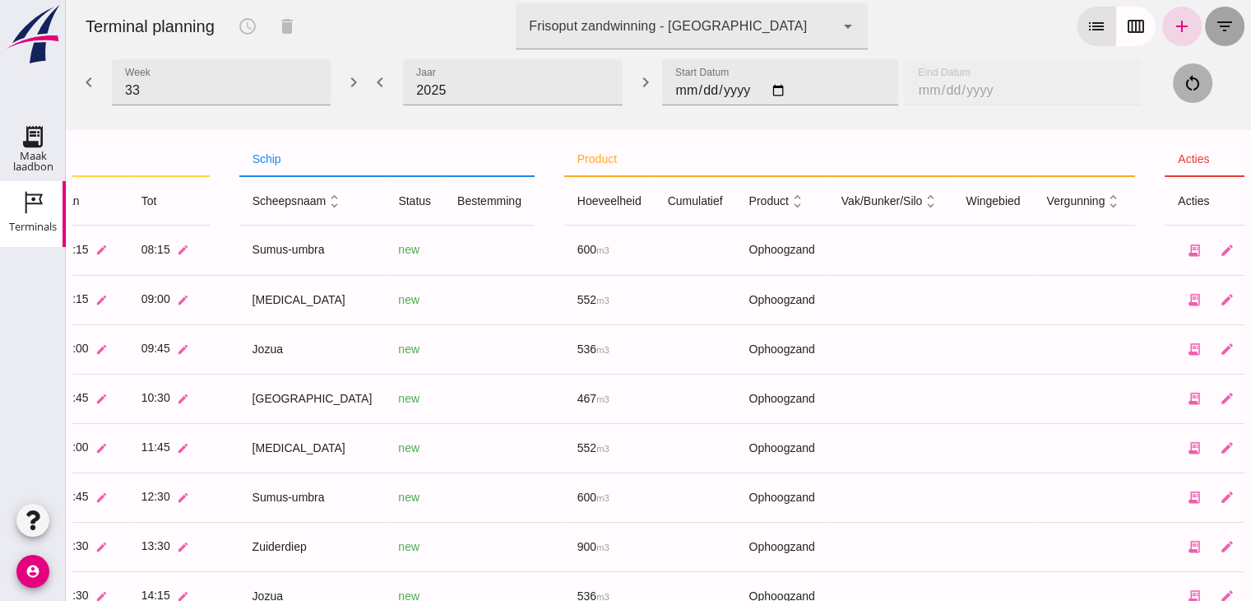
click at [1215, 17] on icon "filter_list" at bounding box center [1225, 26] width 20 height 20
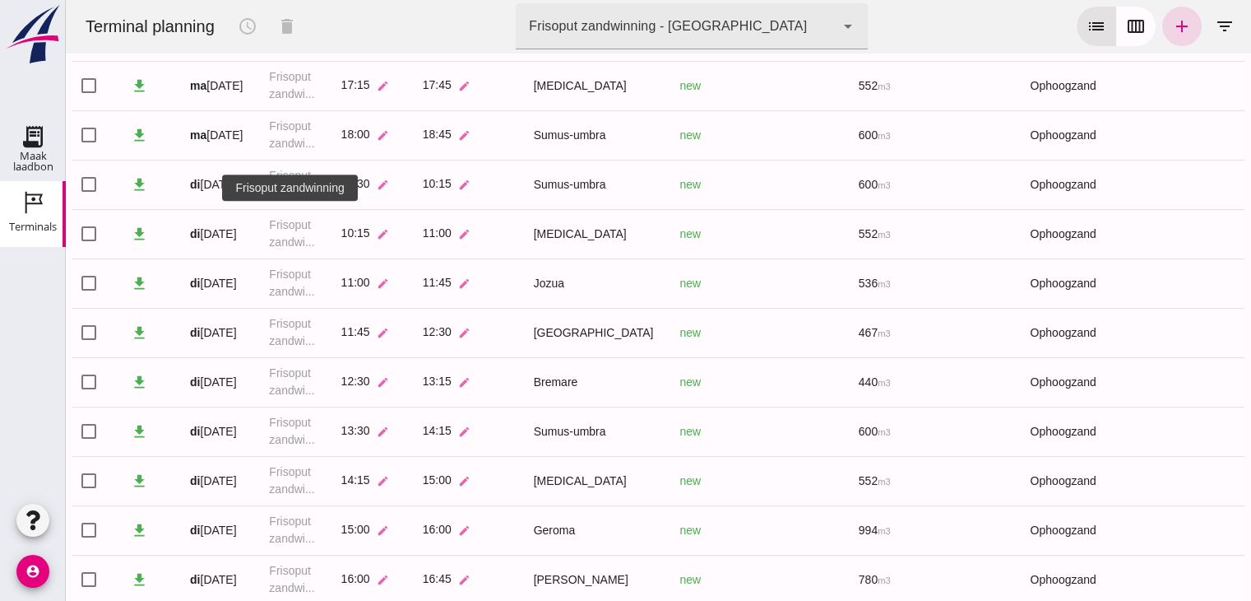
scroll to position [729, 0]
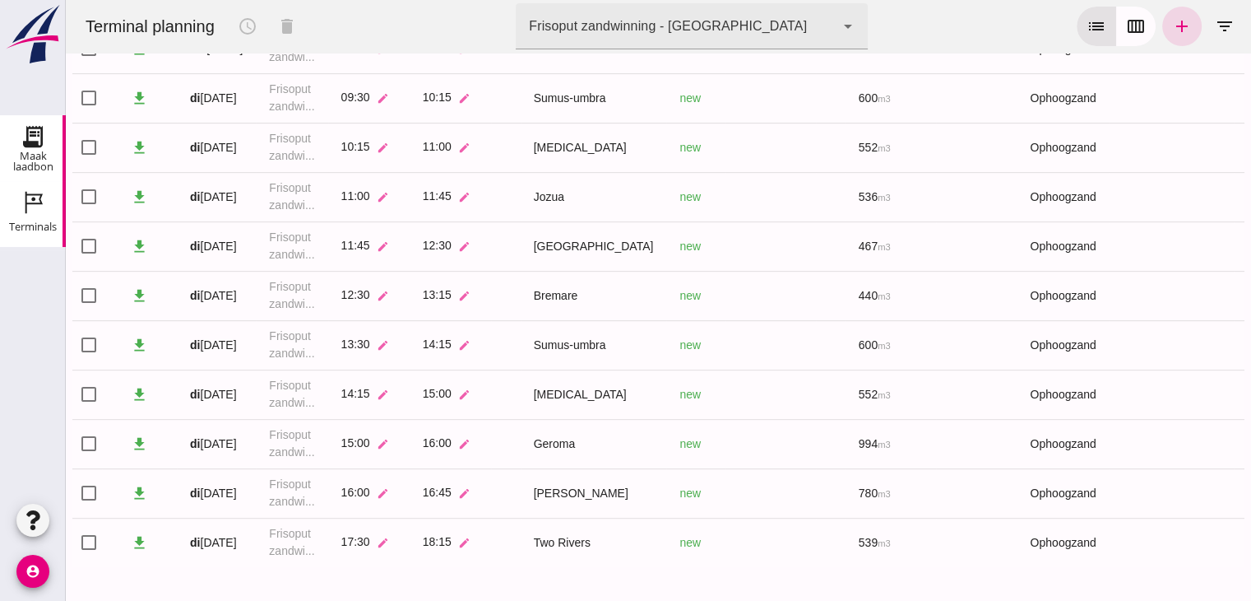
click at [33, 140] on icon "Maak laadbon" at bounding box center [33, 136] width 26 height 26
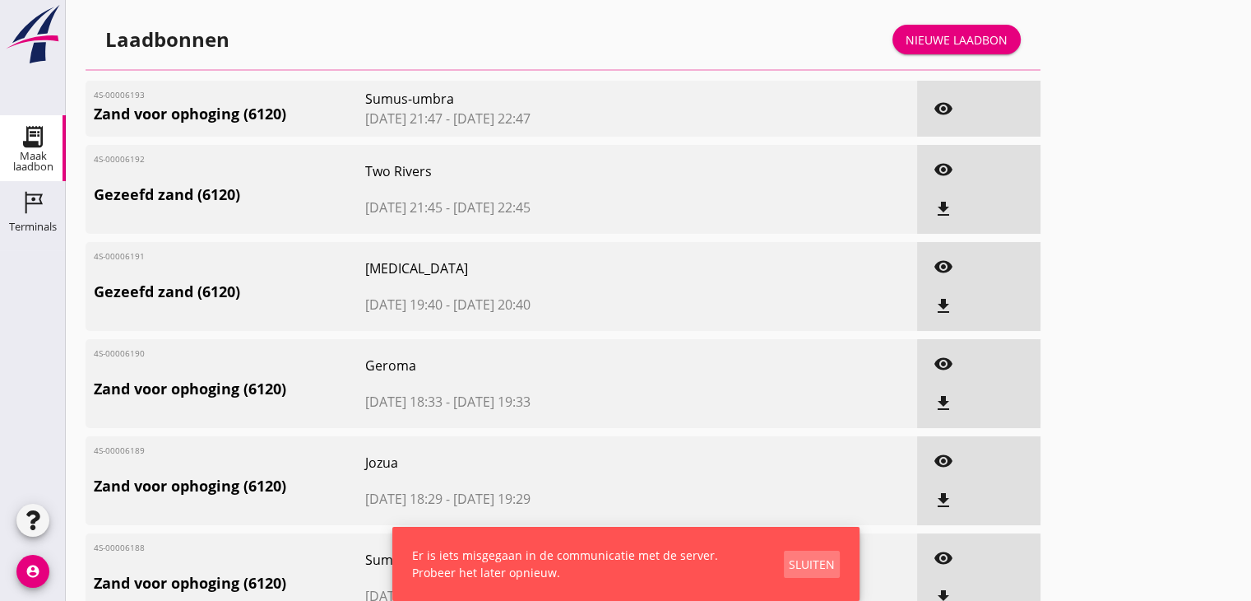
click at [822, 564] on div "Sluiten" at bounding box center [812, 563] width 46 height 17
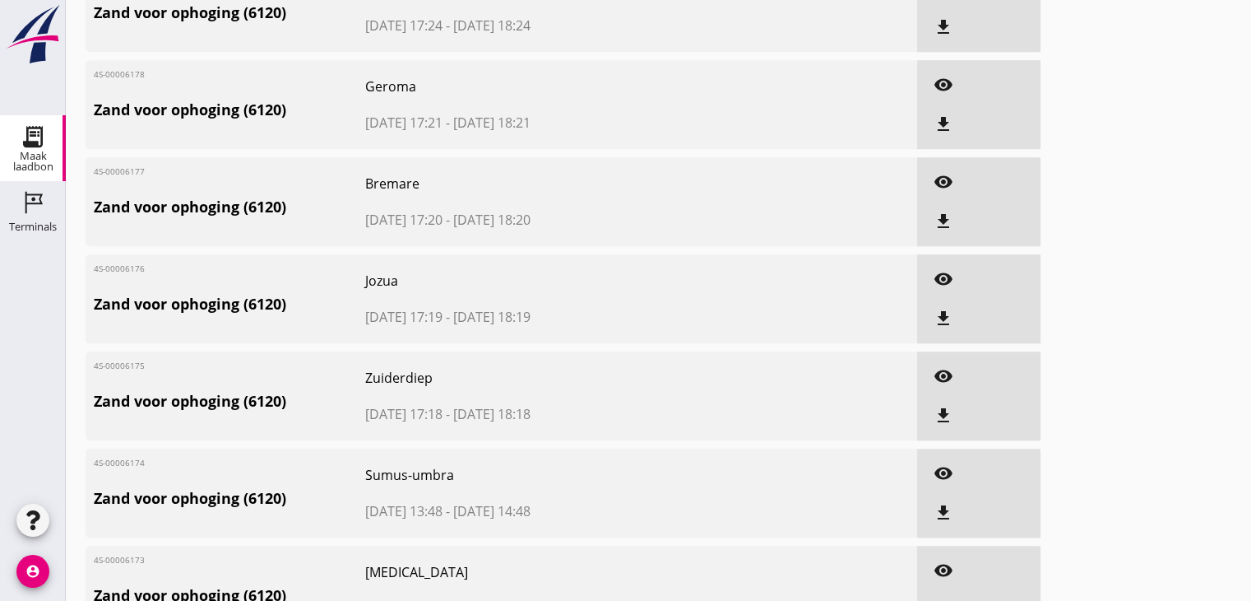
scroll to position [1425, 0]
